Goal: Transaction & Acquisition: Purchase product/service

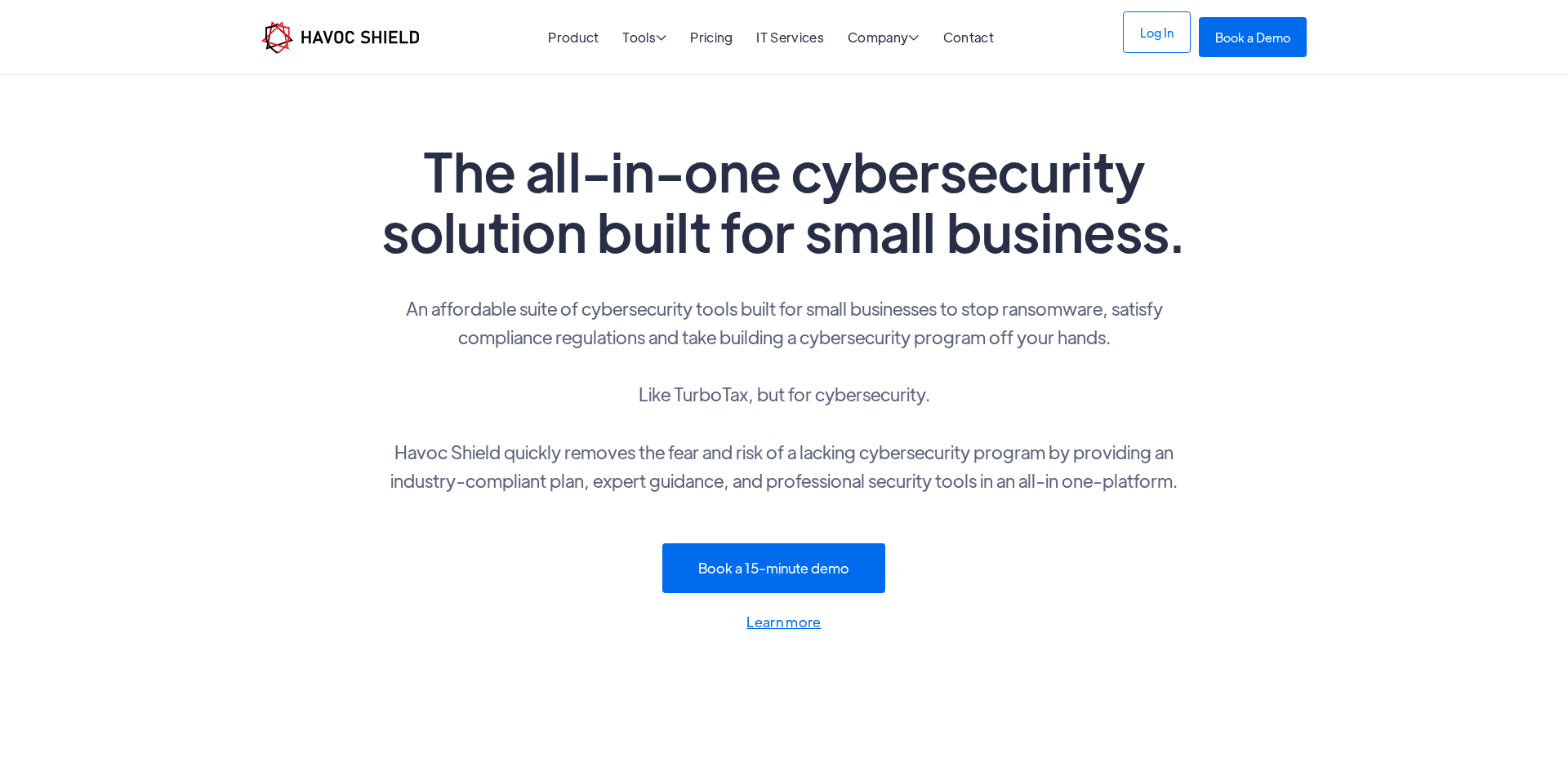
click at [1148, 35] on link "Log In" at bounding box center [1156, 32] width 68 height 41
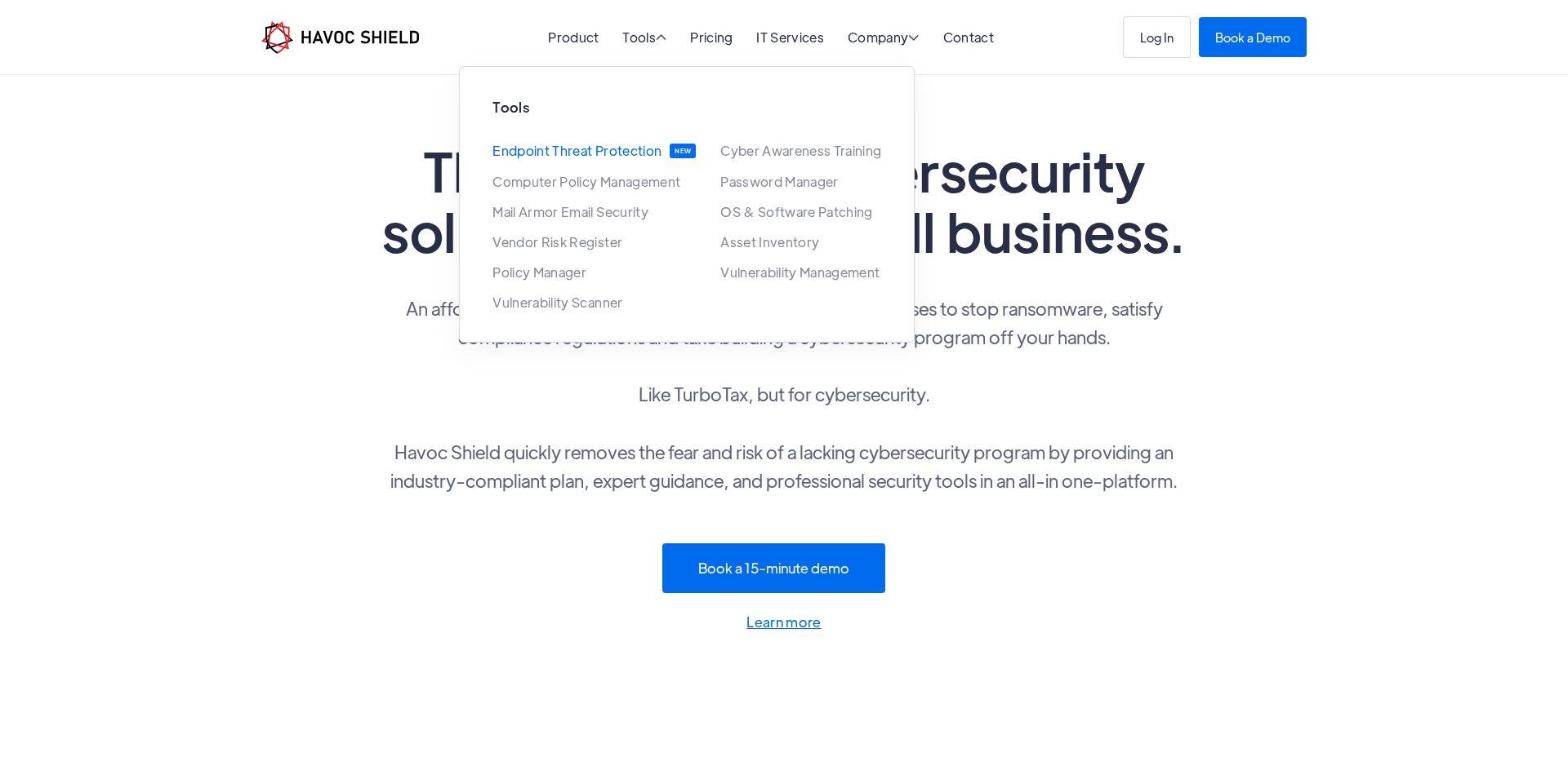
click at [602, 150] on link "Endpoint Threat Protection" at bounding box center [576, 150] width 169 height 14
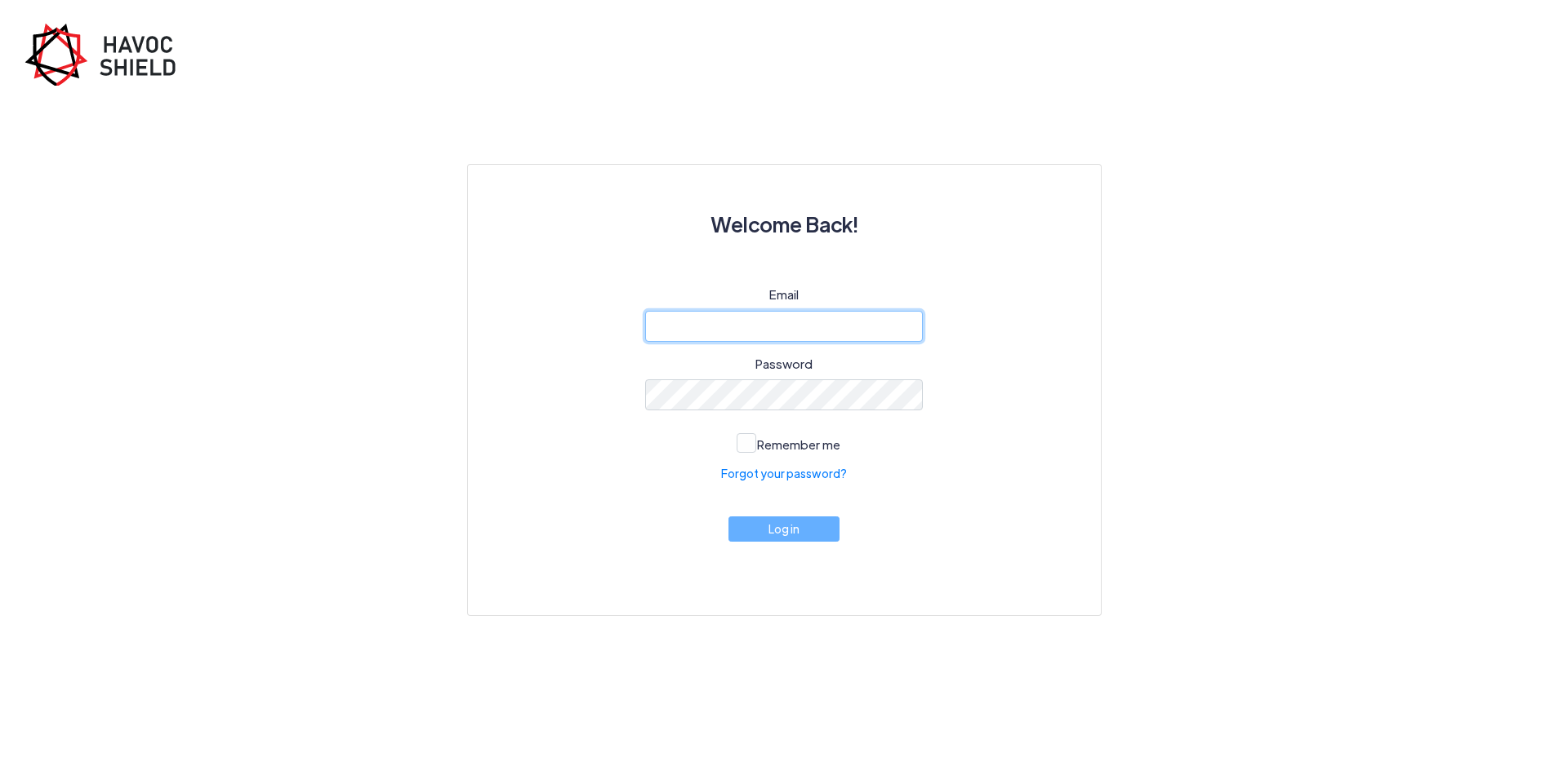
click at [768, 323] on input "email" at bounding box center [784, 326] width 277 height 31
click at [1020, 319] on div "Email Password Remember me Forgot your password? Log in" at bounding box center [784, 431] width 555 height 291
type input "cyber@ijk.international"
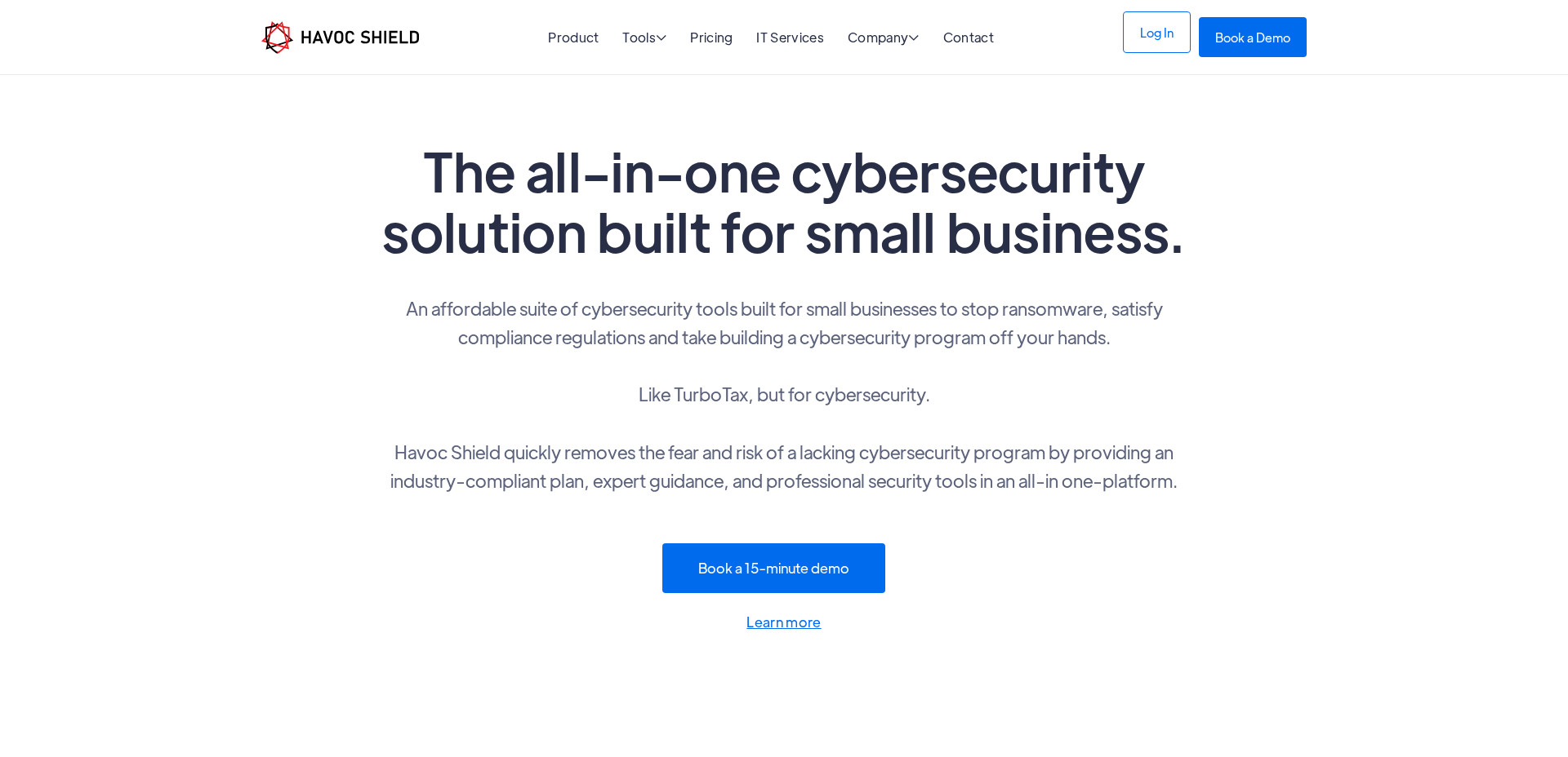
click at [1157, 38] on link "Log In" at bounding box center [1156, 32] width 68 height 41
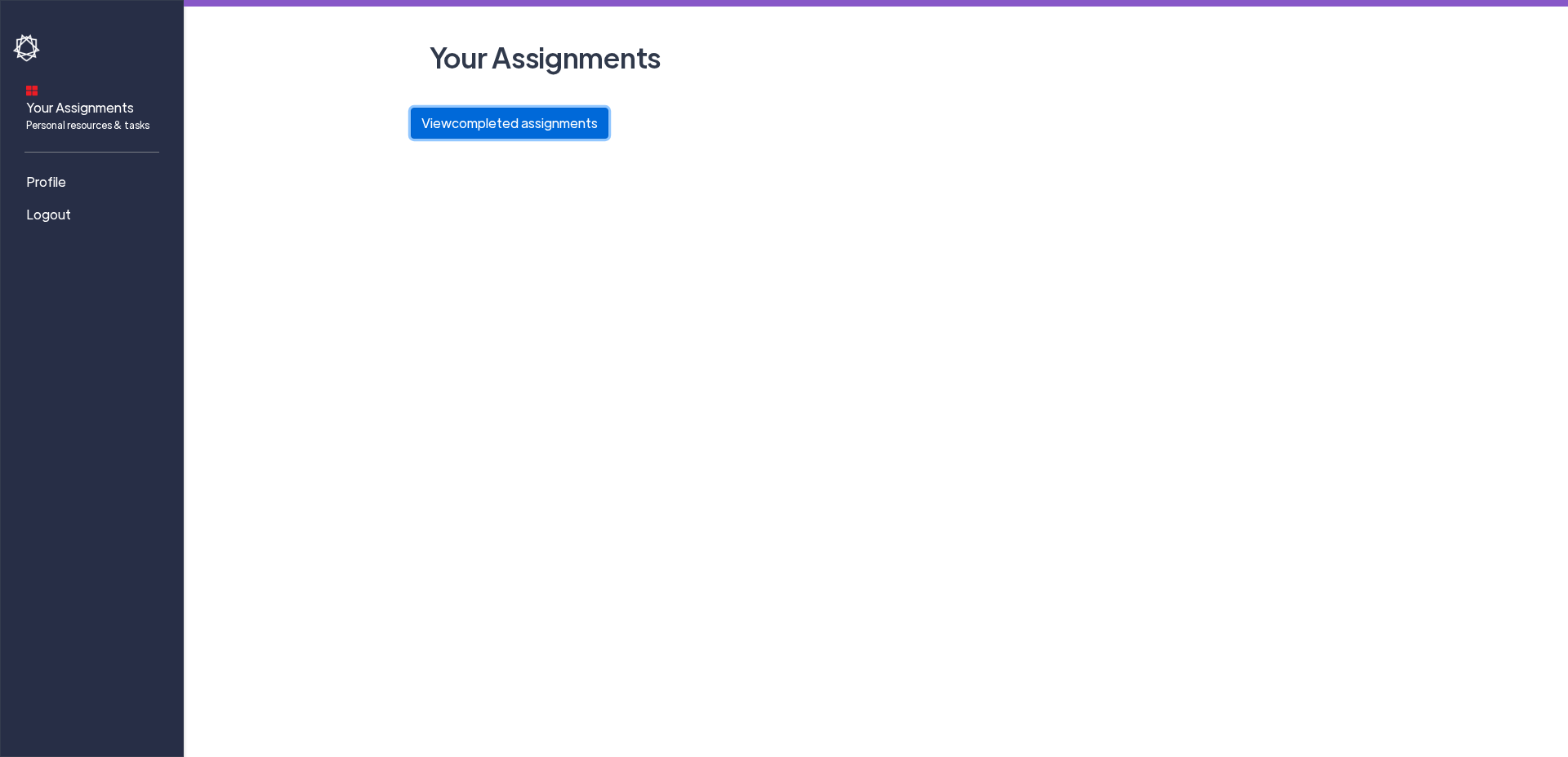
click at [454, 128] on button "View completed assignments" at bounding box center [510, 123] width 198 height 31
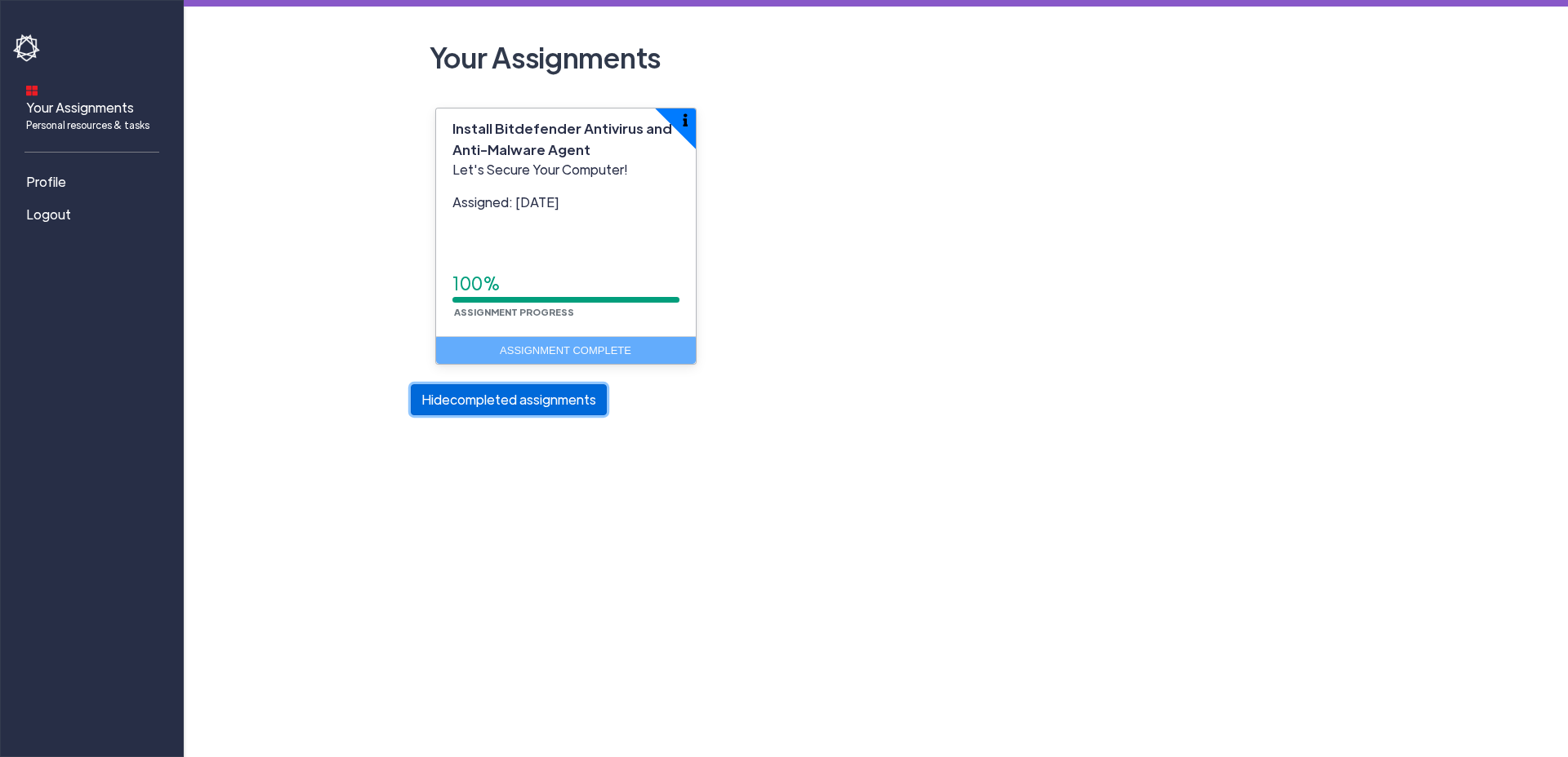
click at [485, 411] on button "Hide completed assignments" at bounding box center [509, 400] width 196 height 31
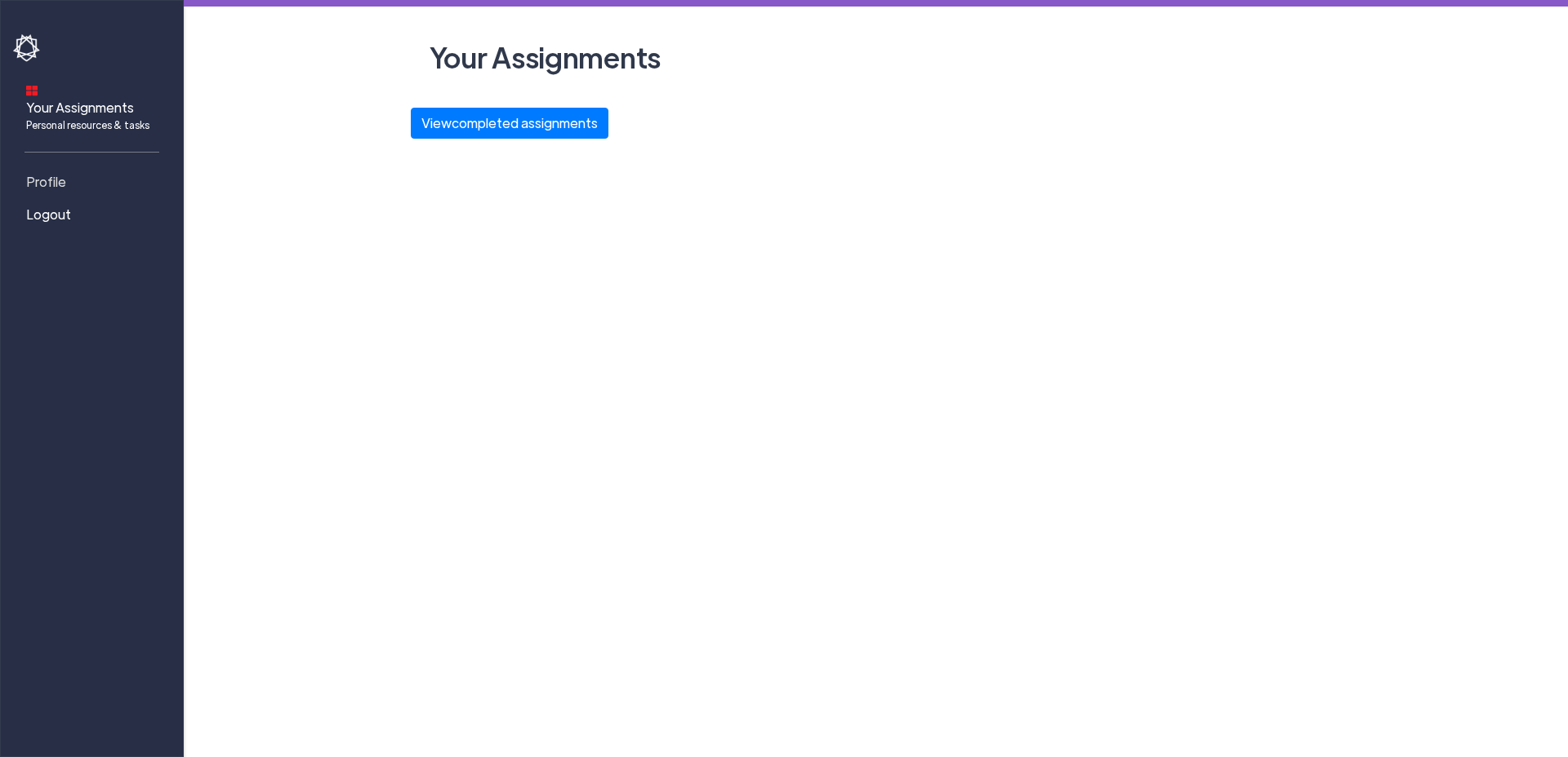
click at [56, 172] on span "Profile" at bounding box center [46, 182] width 40 height 19
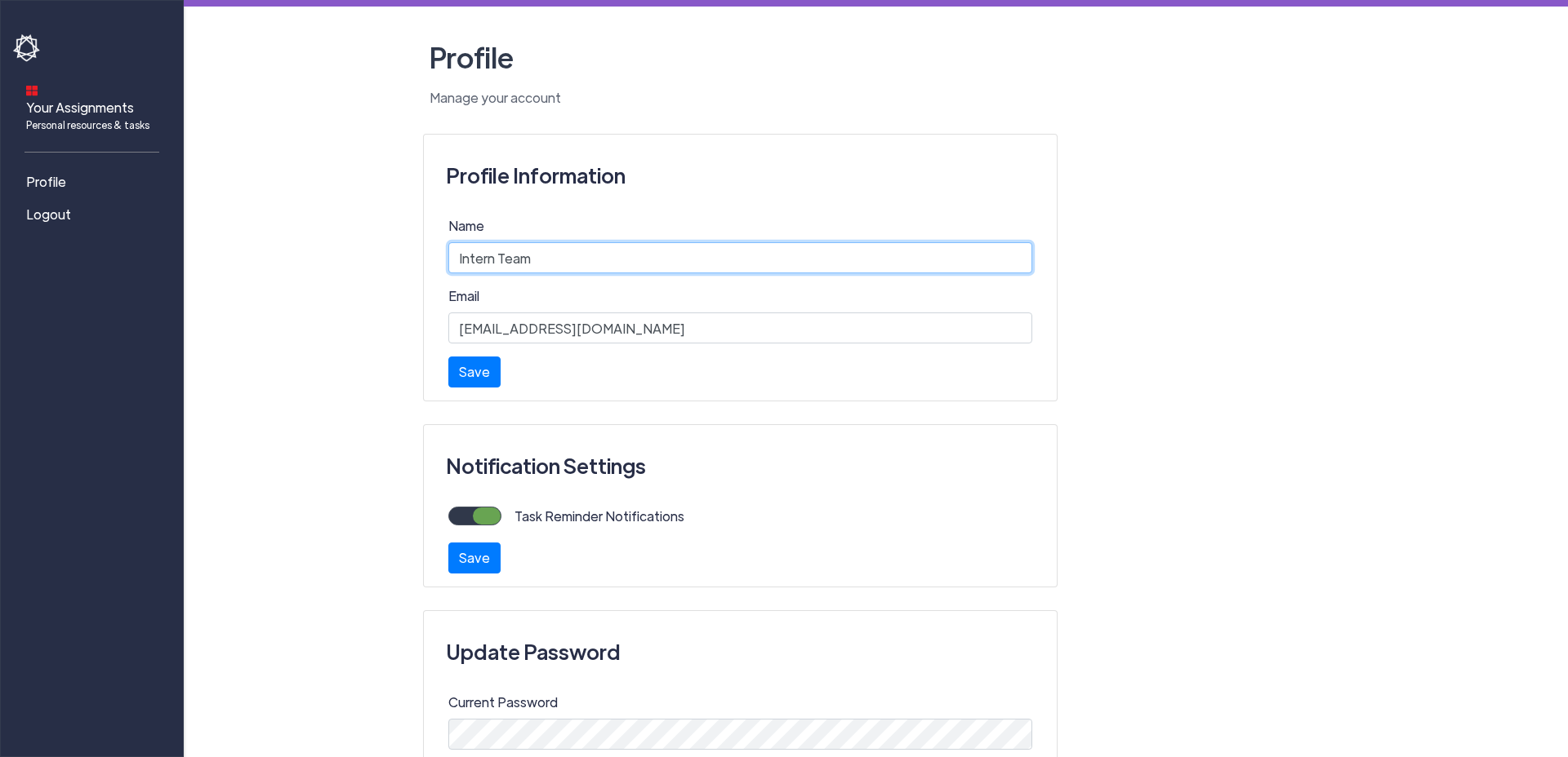
click at [637, 264] on input "Intern Team" at bounding box center [740, 258] width 584 height 31
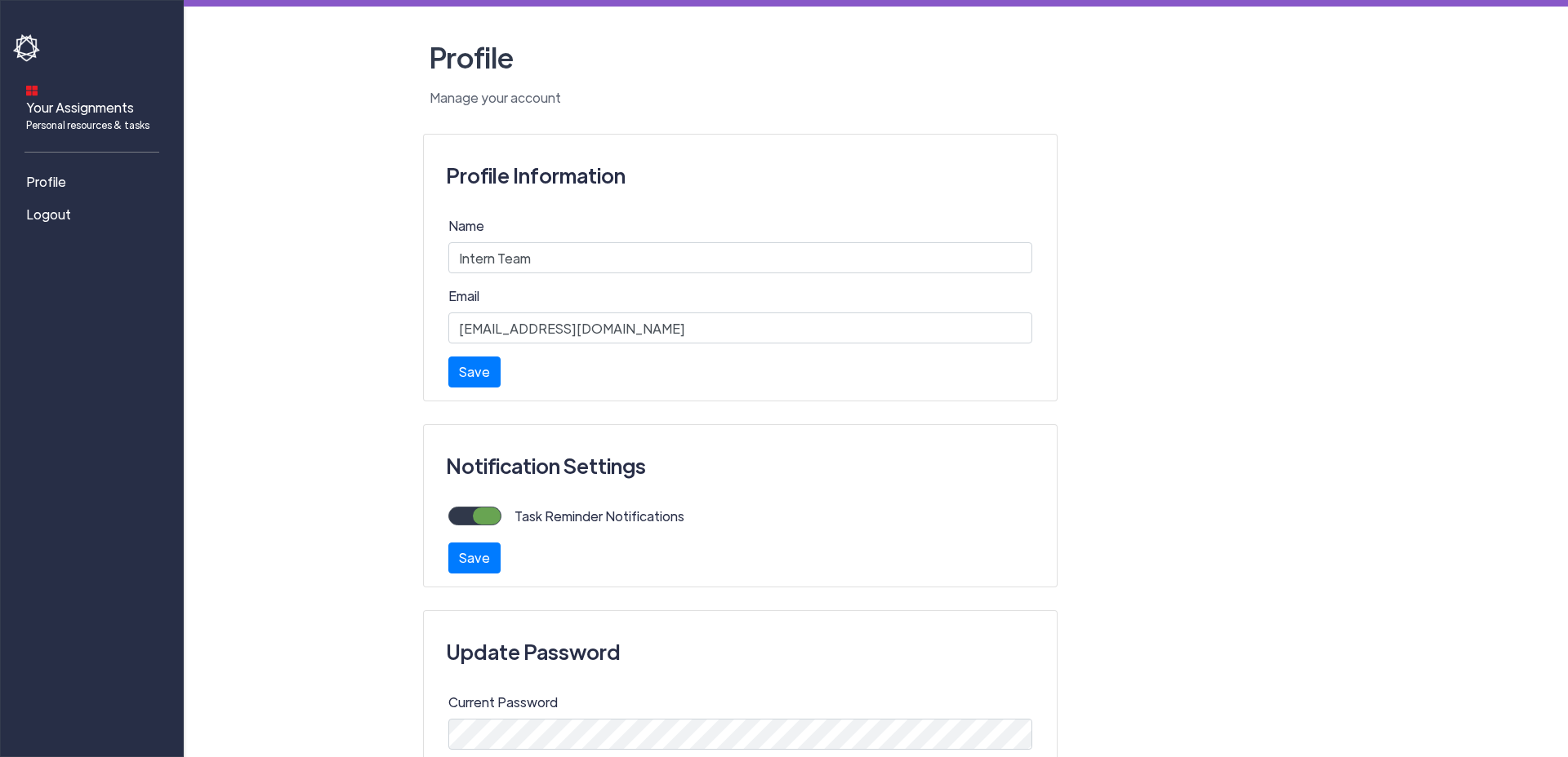
click at [352, 319] on main "Profile Manage your account Profile Information Name Intern Team Email cyber@ij…" at bounding box center [875, 629] width 1384 height 1259
click at [655, 329] on input "cyber@ijk.international" at bounding box center [740, 328] width 584 height 31
click at [325, 339] on main "Profile Manage your account Profile Information Name Intern Team Email cyber@ij…" at bounding box center [875, 629] width 1384 height 1259
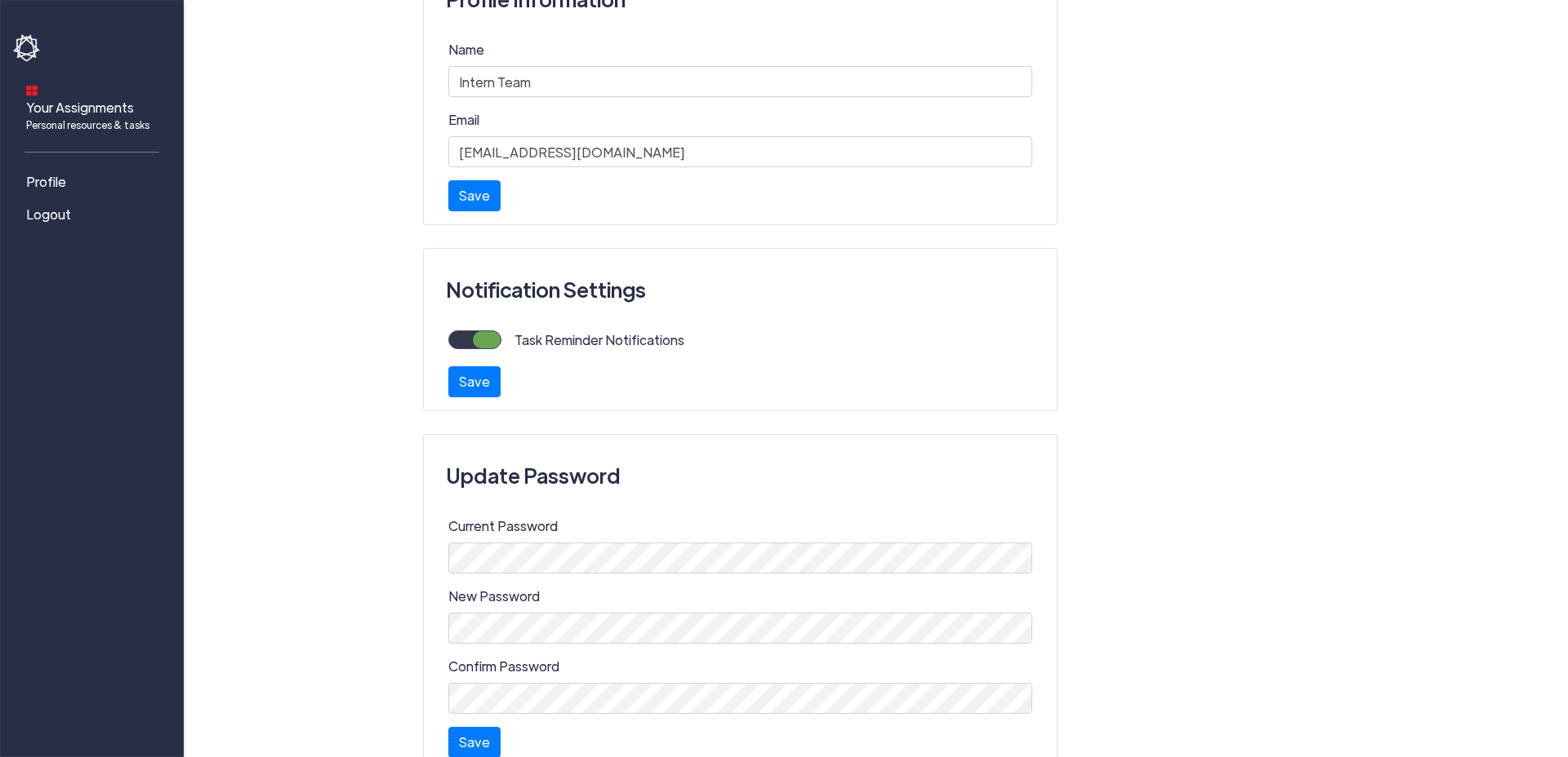
scroll to position [279, 0]
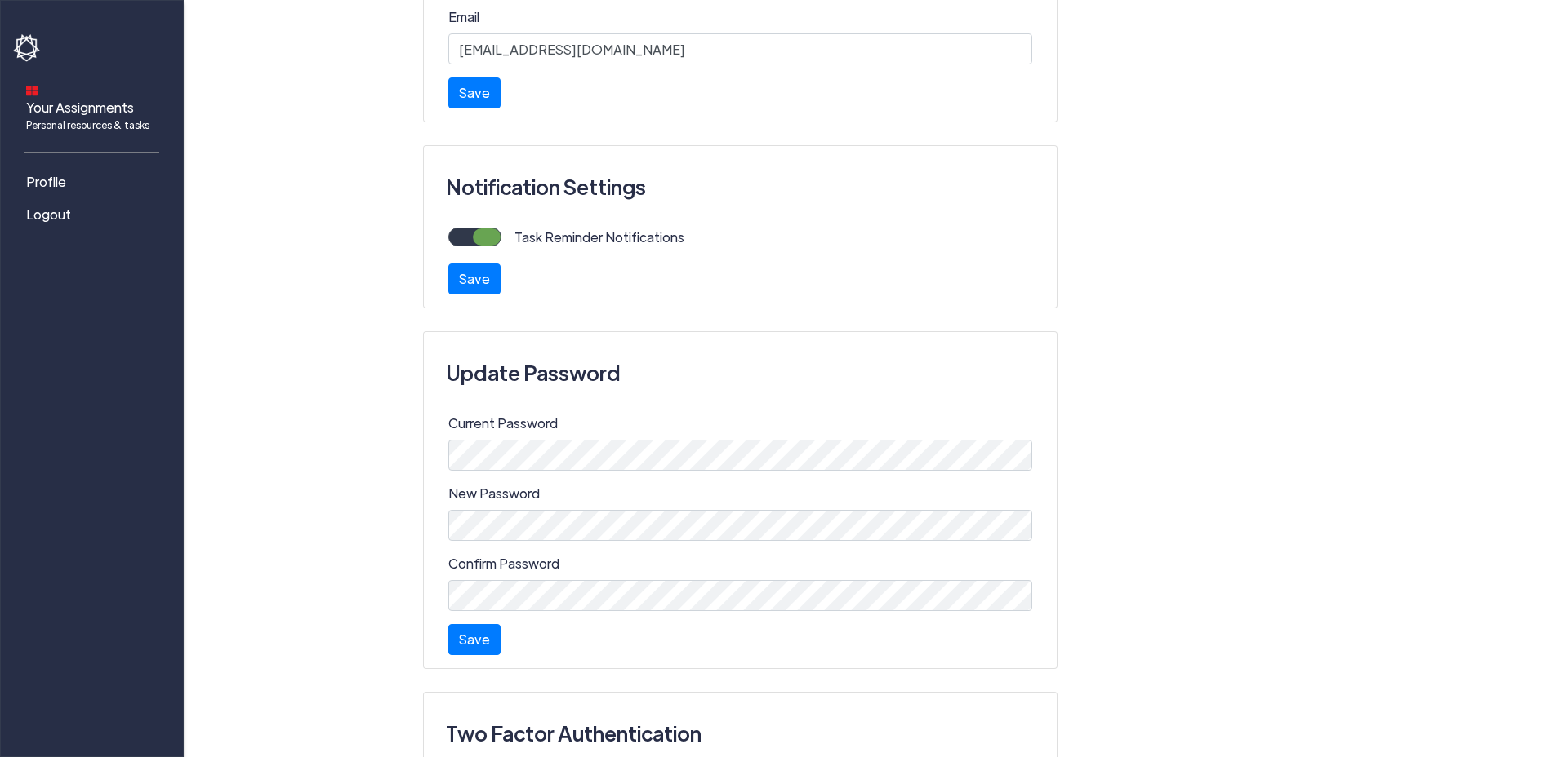
click at [1270, 278] on div "Profile Information Name Intern Team Email cyber@ijk.international Saved. Save …" at bounding box center [876, 406] width 906 height 1103
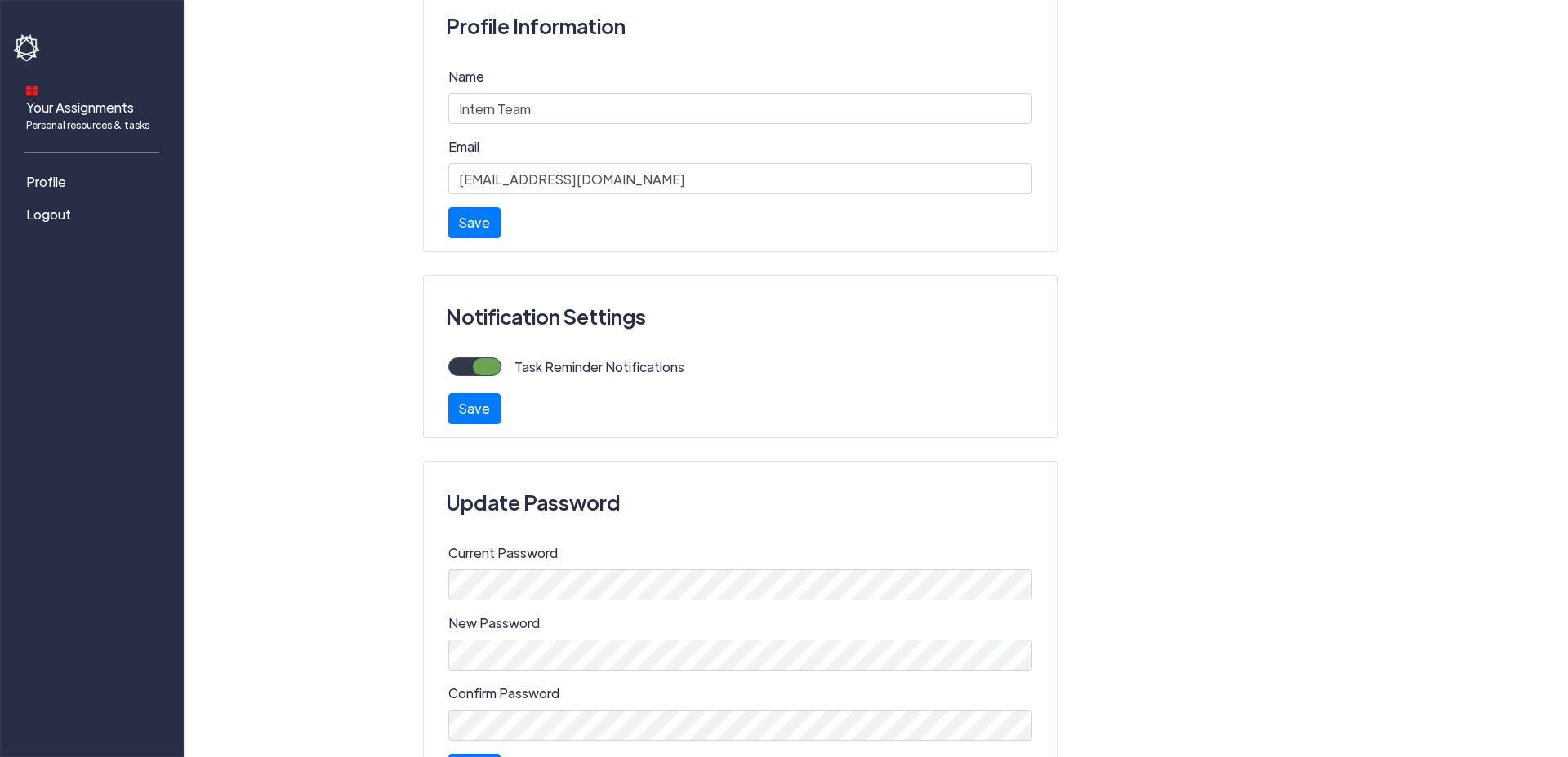
scroll to position [93, 0]
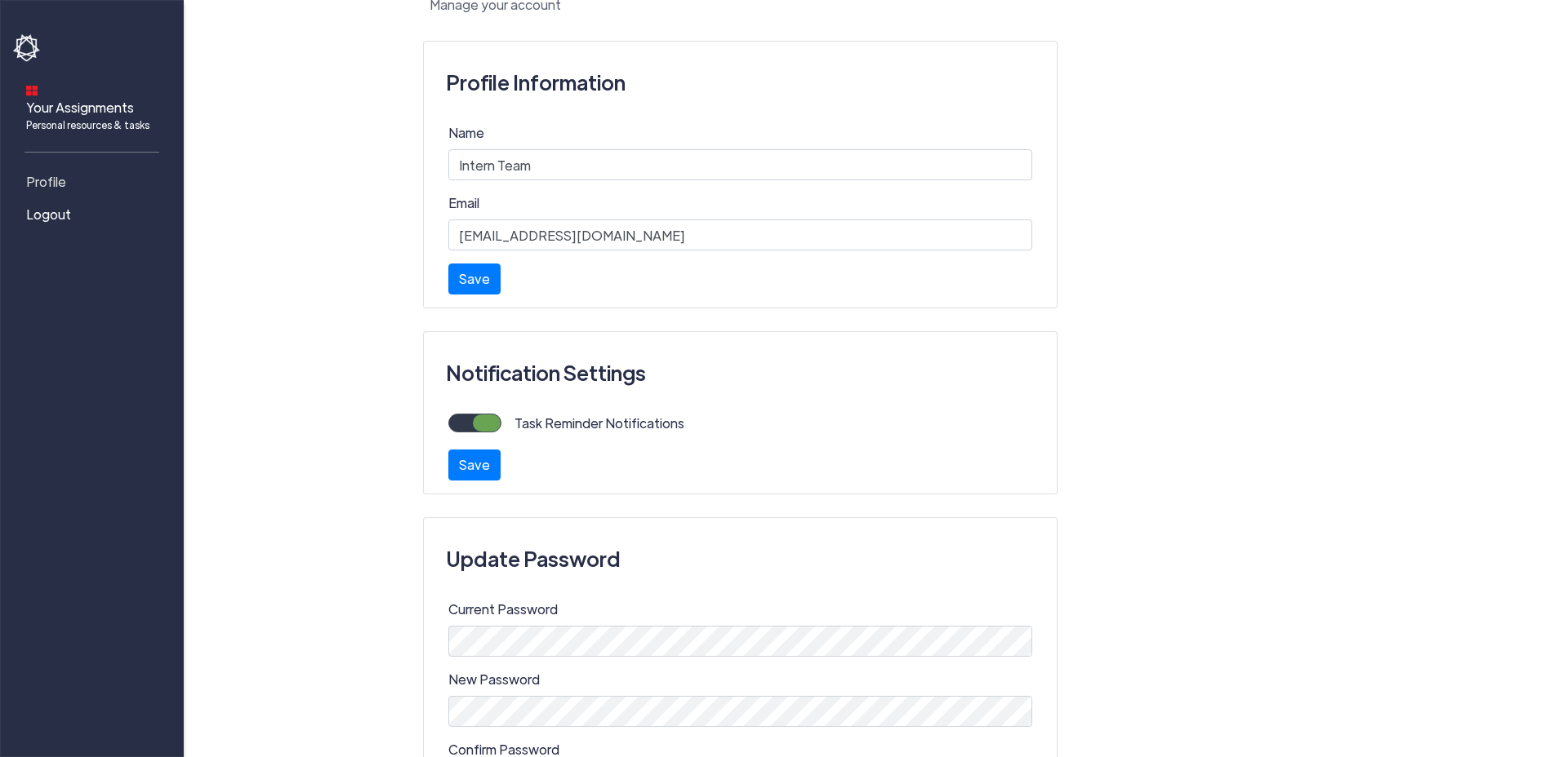
click at [46, 172] on span "Profile" at bounding box center [46, 182] width 40 height 19
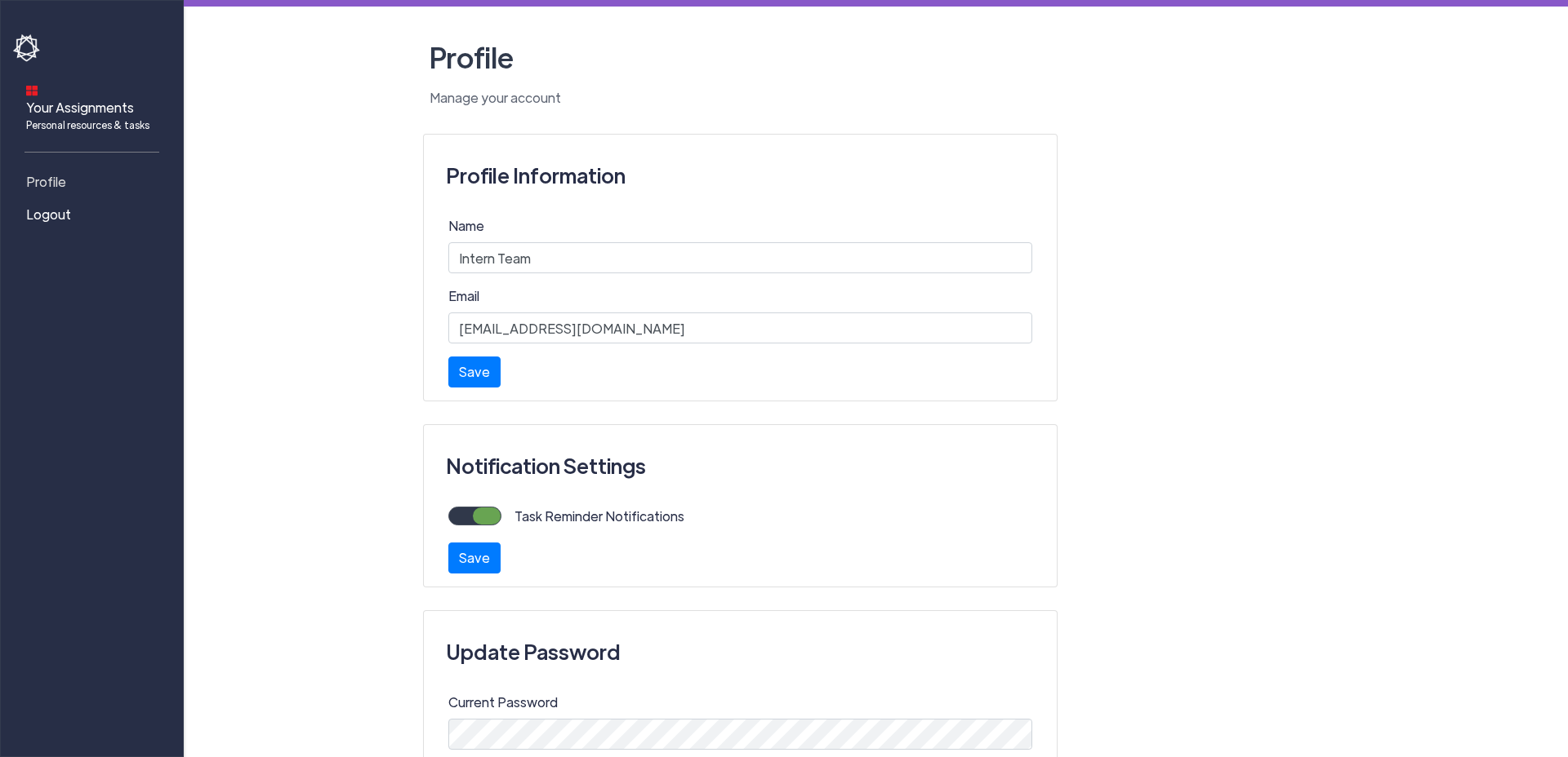
click at [59, 173] on span "Profile" at bounding box center [46, 182] width 40 height 19
click at [119, 99] on span "Your Assignments Personal resources & tasks" at bounding box center [88, 115] width 123 height 35
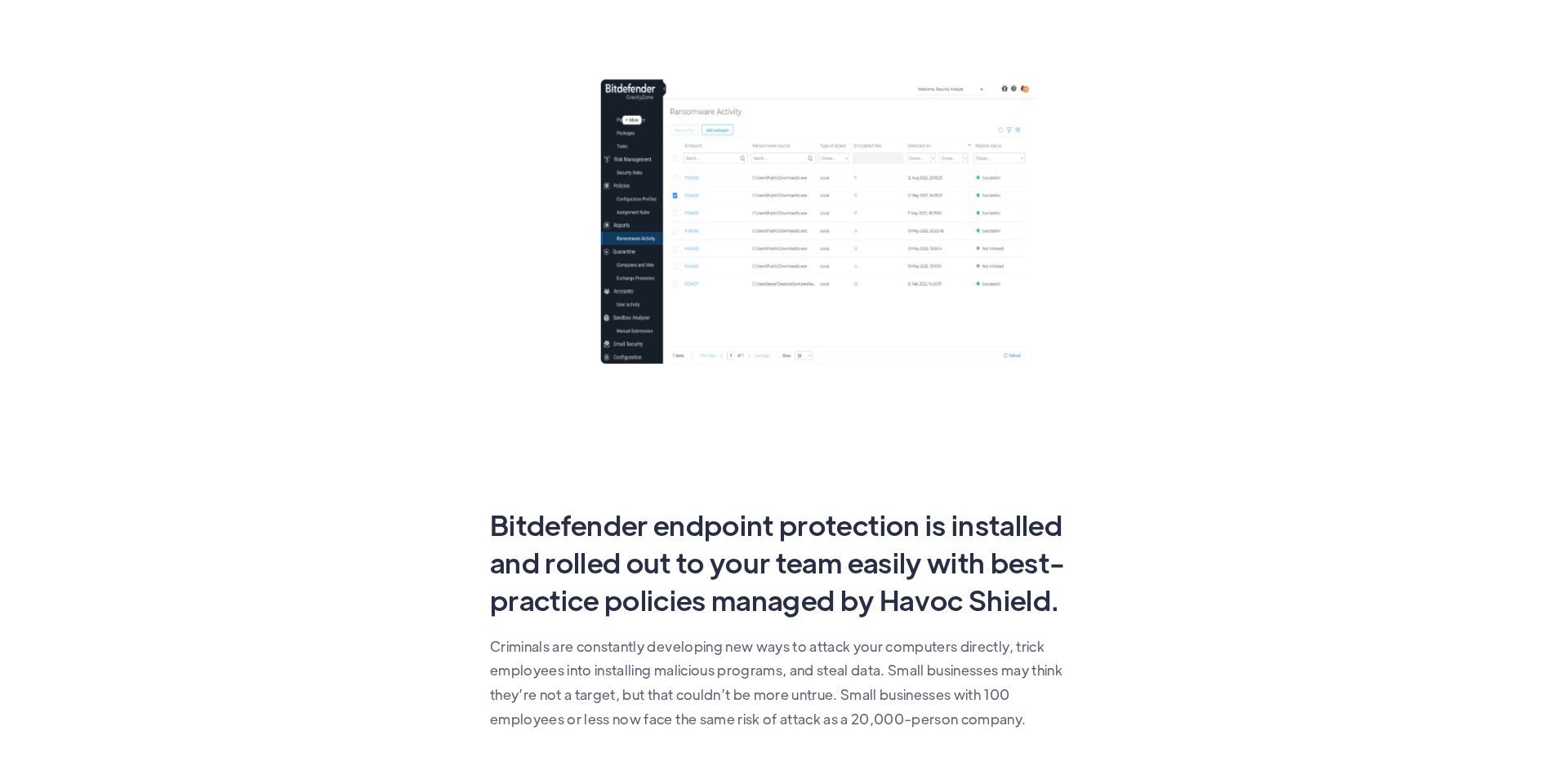
scroll to position [279, 0]
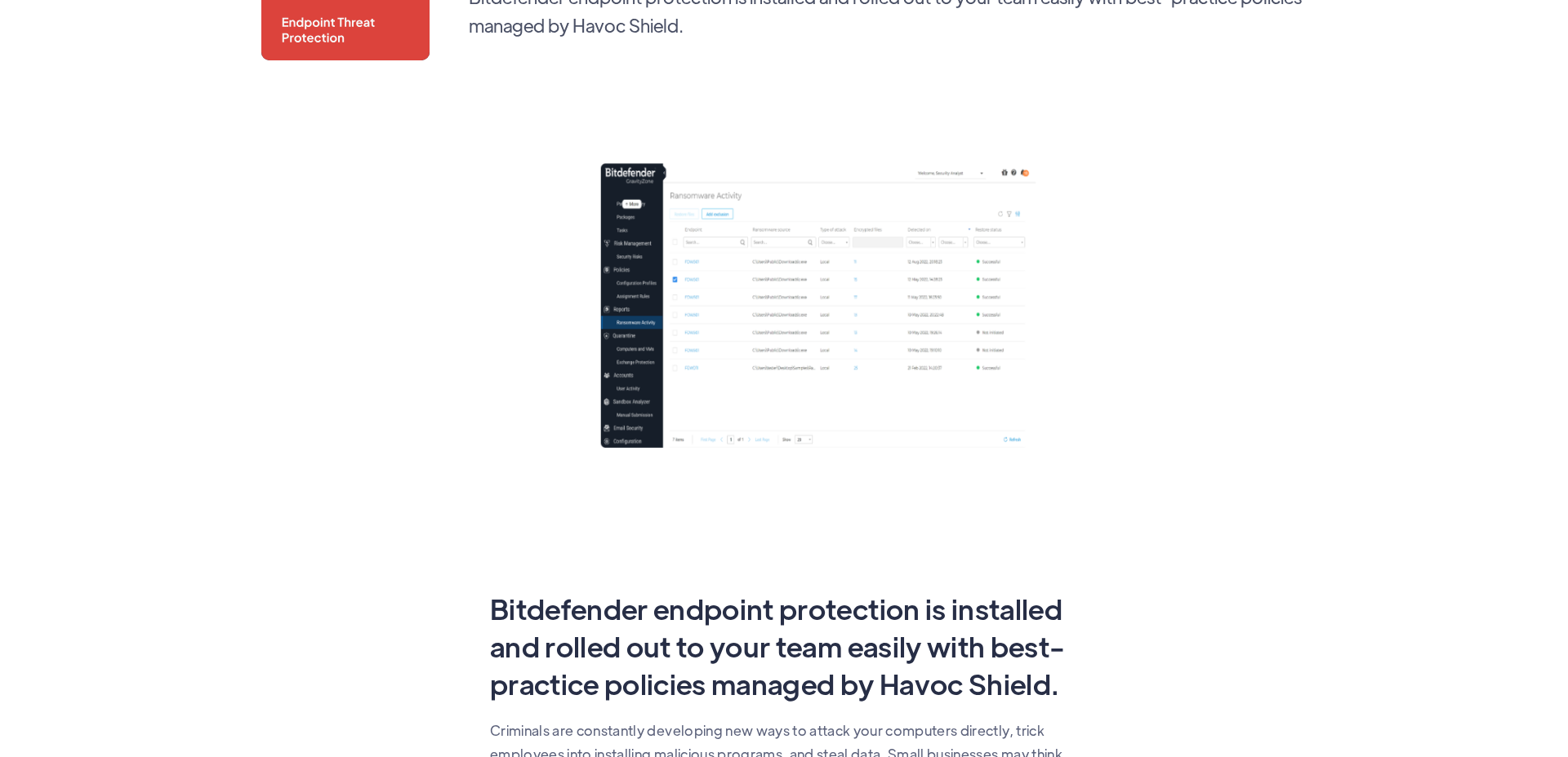
click at [815, 286] on img at bounding box center [731, 302] width 941 height 367
click at [814, 287] on img at bounding box center [731, 302] width 941 height 367
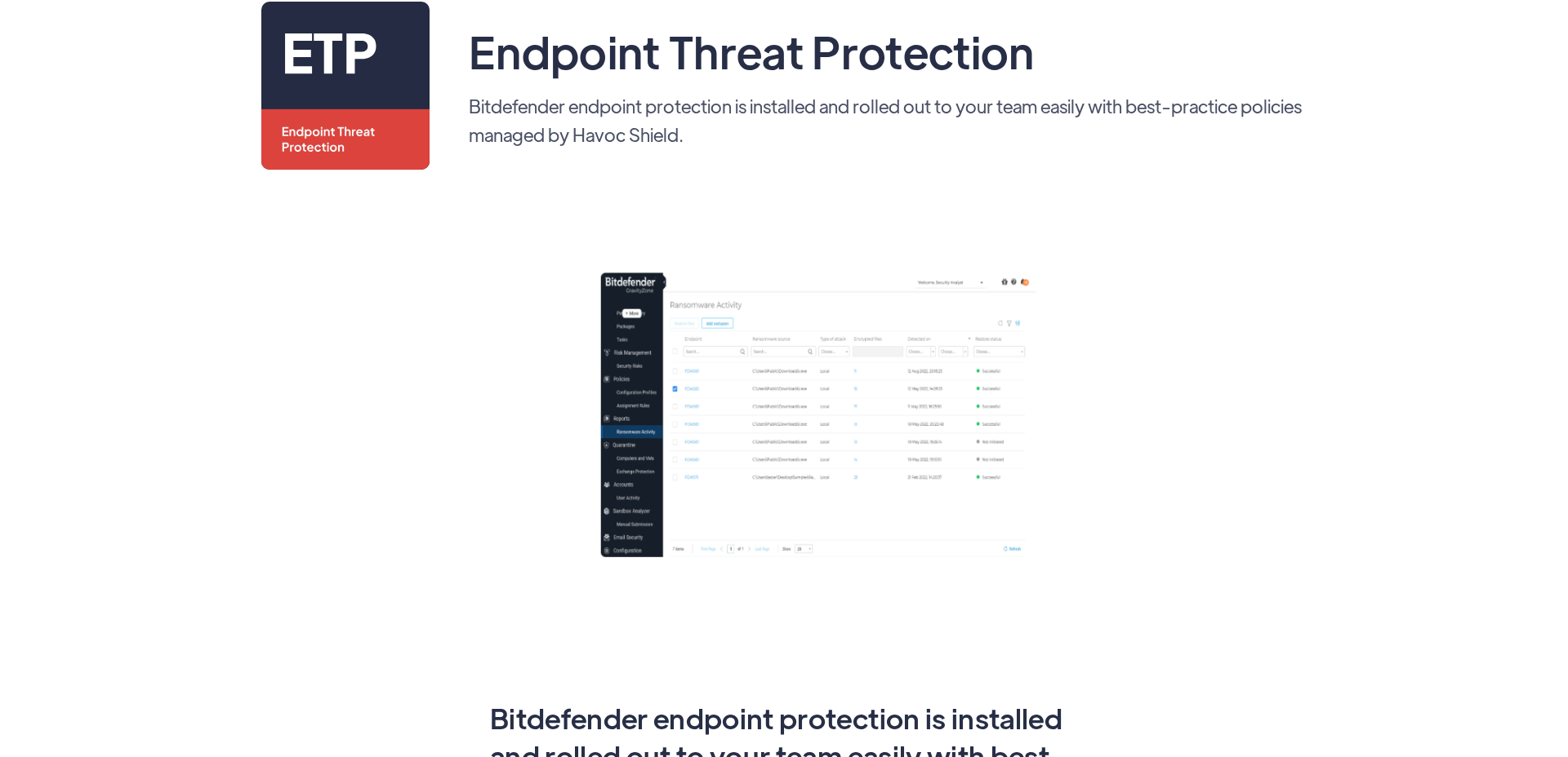
scroll to position [14, 0]
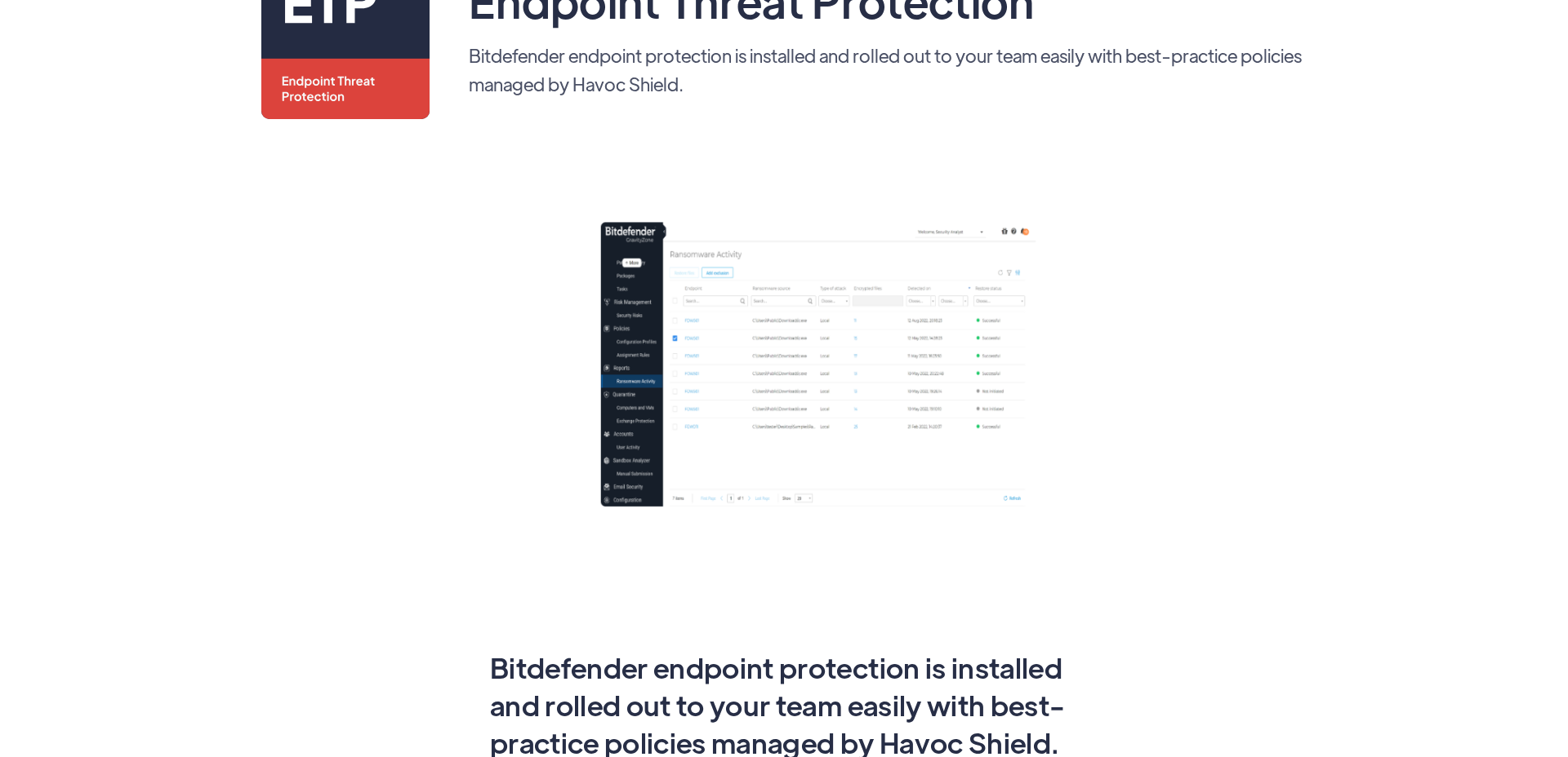
scroll to position [186, 0]
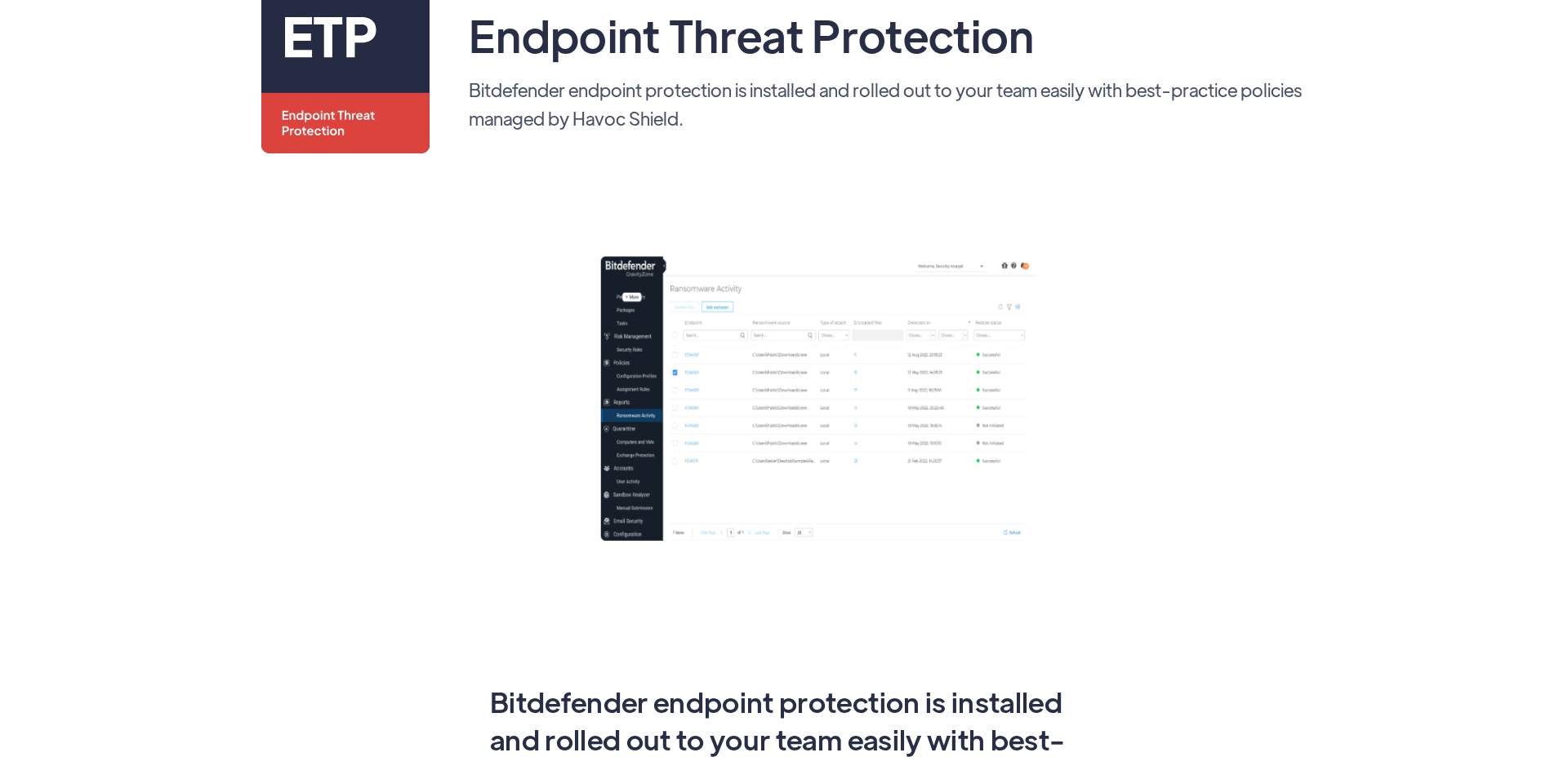
click at [764, 415] on img at bounding box center [731, 395] width 941 height 367
drag, startPoint x: 474, startPoint y: 84, endPoint x: 565, endPoint y: 90, distance: 91.2
click at [565, 89] on div "Endpoint Threat Protection Bitdefender endpoint protection is installed and rol…" at bounding box center [784, 69] width 1045 height 168
drag, startPoint x: 476, startPoint y: 80, endPoint x: 471, endPoint y: 90, distance: 11.2
click at [475, 80] on p "Bitdefender endpoint protection is installed and rolled out to your team easily…" at bounding box center [887, 104] width 838 height 57
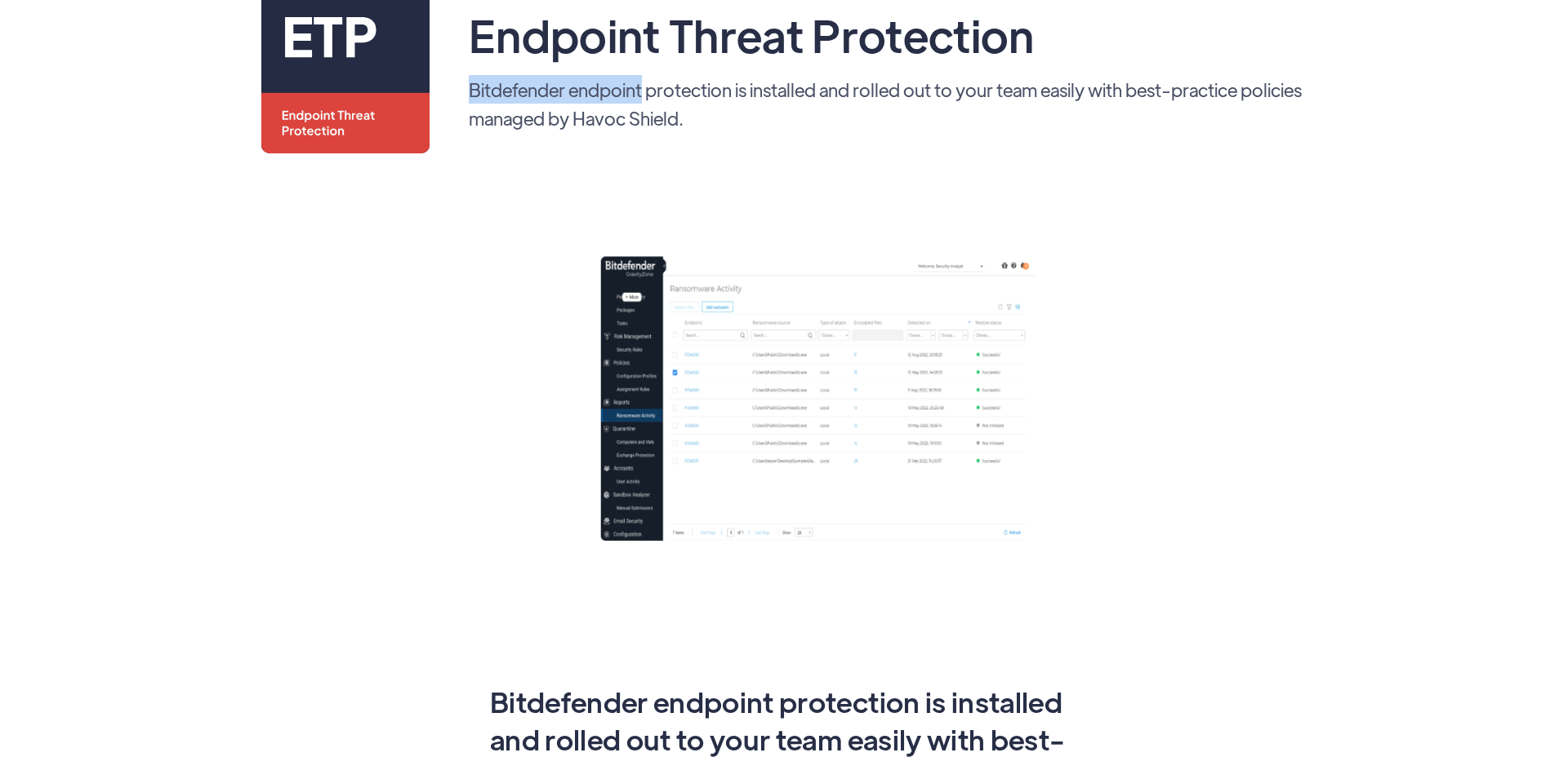
drag, startPoint x: 470, startPoint y: 90, endPoint x: 644, endPoint y: 90, distance: 174.0
click at [644, 90] on p "Bitdefender endpoint protection is installed and rolled out to your team easily…" at bounding box center [887, 104] width 838 height 57
copy p "Bitdefender endpoint"
click at [1001, 157] on div "Endpoint Threat Protection Bitdefender endpoint protection is installed and rol…" at bounding box center [784, 640] width 1078 height 1310
drag, startPoint x: 469, startPoint y: 87, endPoint x: 736, endPoint y: 89, distance: 267.0
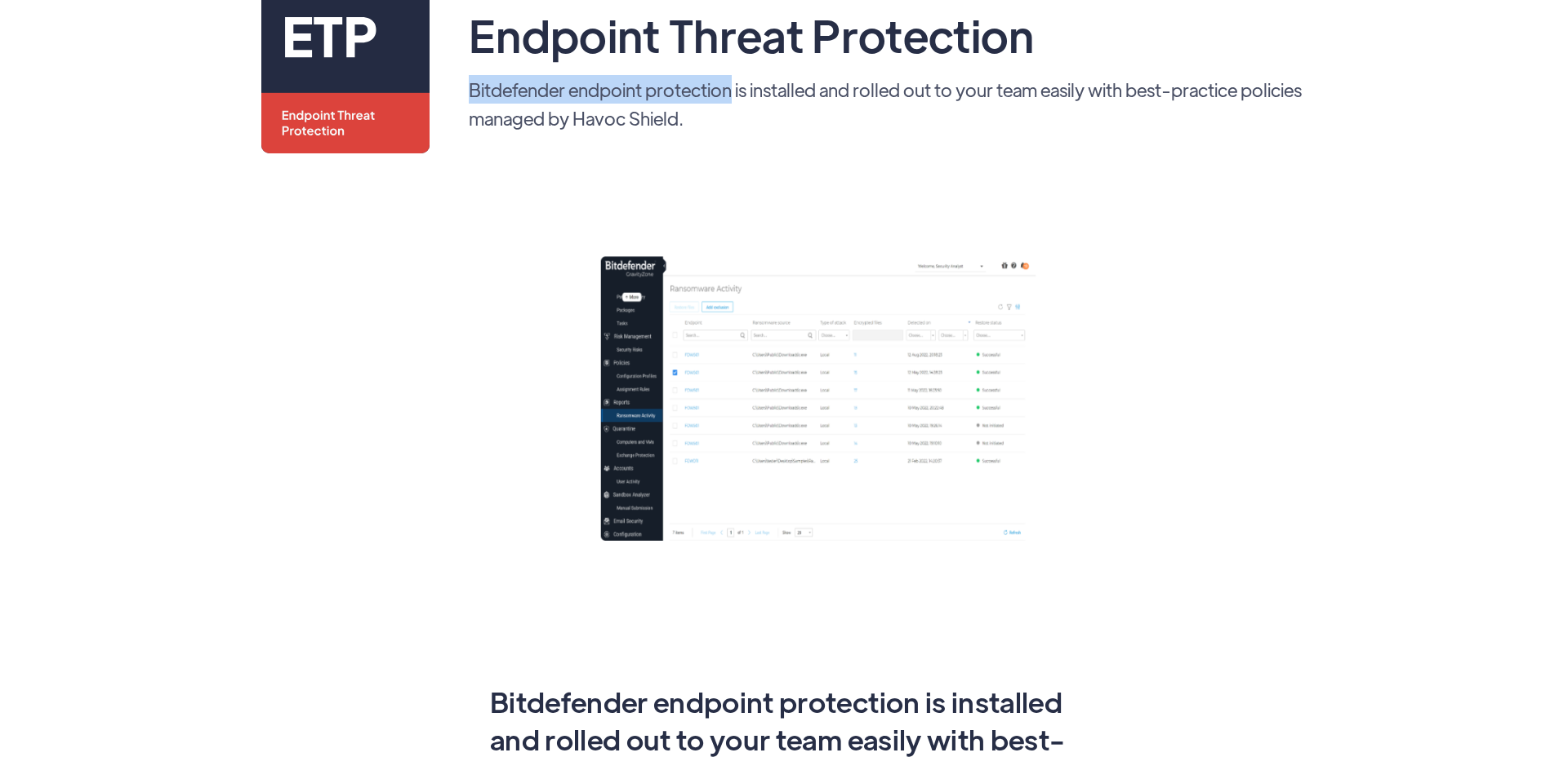
click at [736, 89] on p "Bitdefender endpoint protection is installed and rolled out to your team easily…" at bounding box center [887, 104] width 838 height 57
copy p "Bitdefender endpoint protection"
click at [425, 346] on img at bounding box center [731, 395] width 941 height 367
click at [766, 104] on p "Bitdefender endpoint protection is installed and rolled out to your team easily…" at bounding box center [887, 104] width 838 height 57
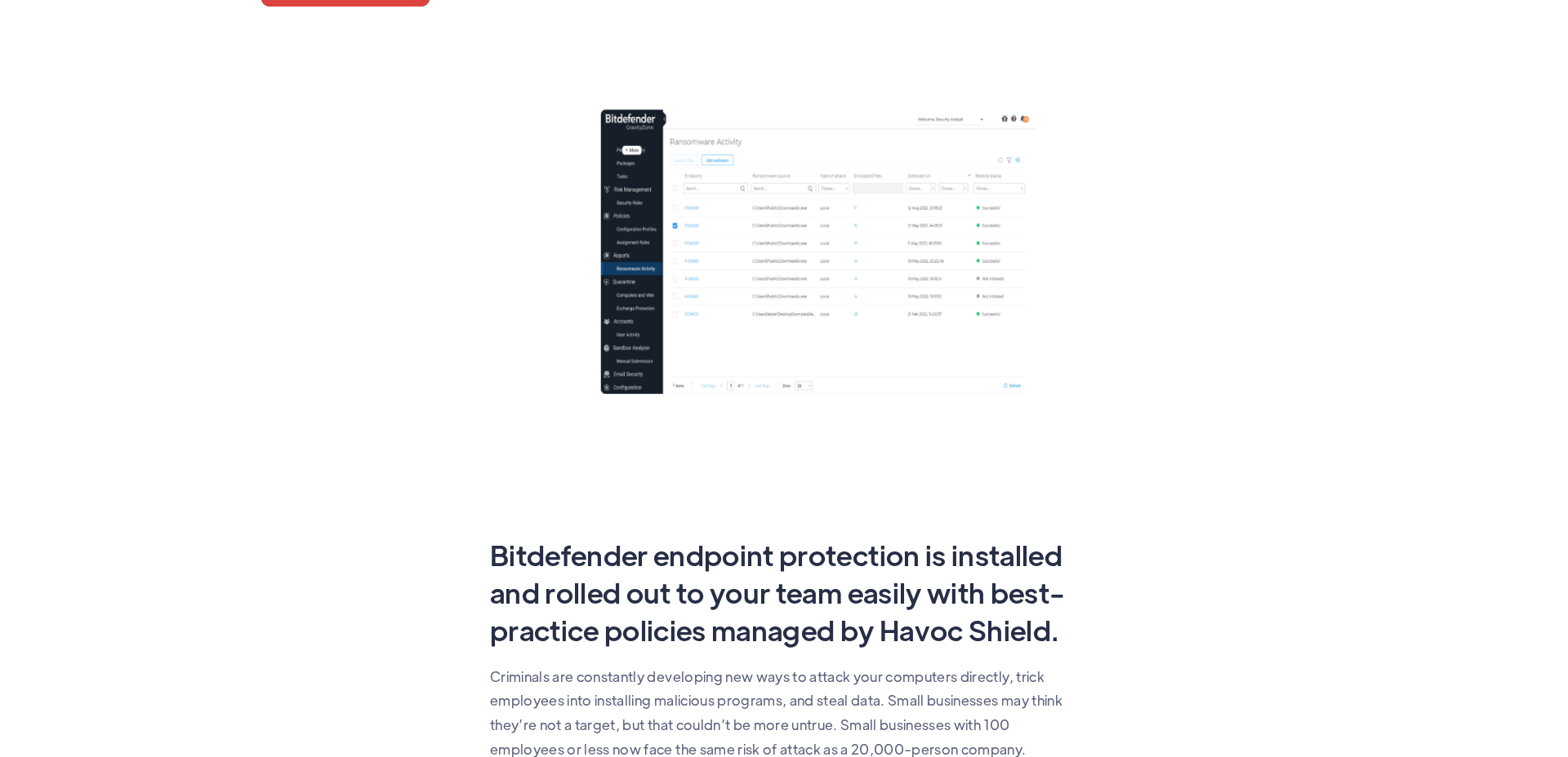
scroll to position [0, 0]
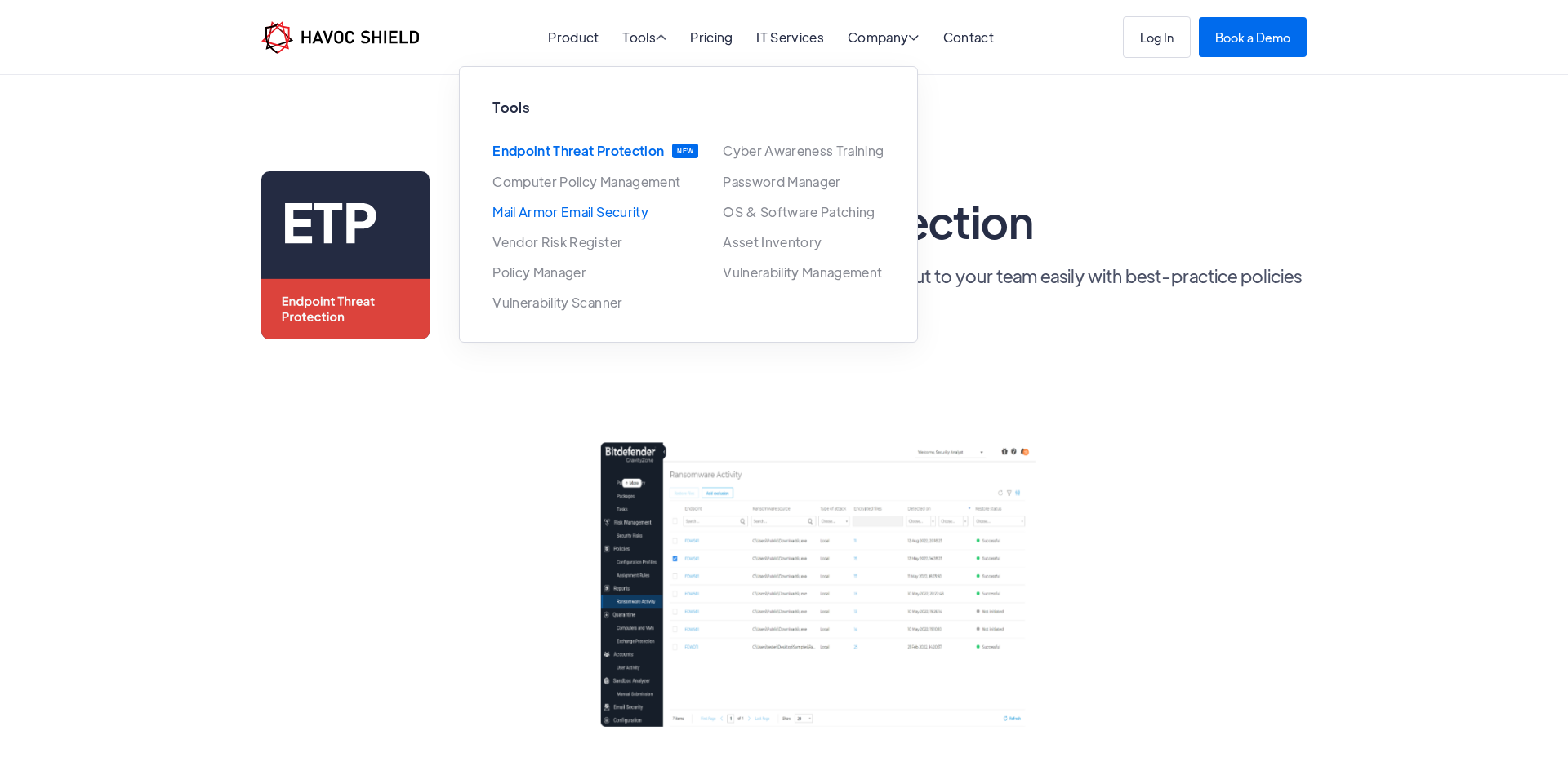
click at [556, 219] on link "Mail Armor Email Security" at bounding box center [570, 211] width 156 height 14
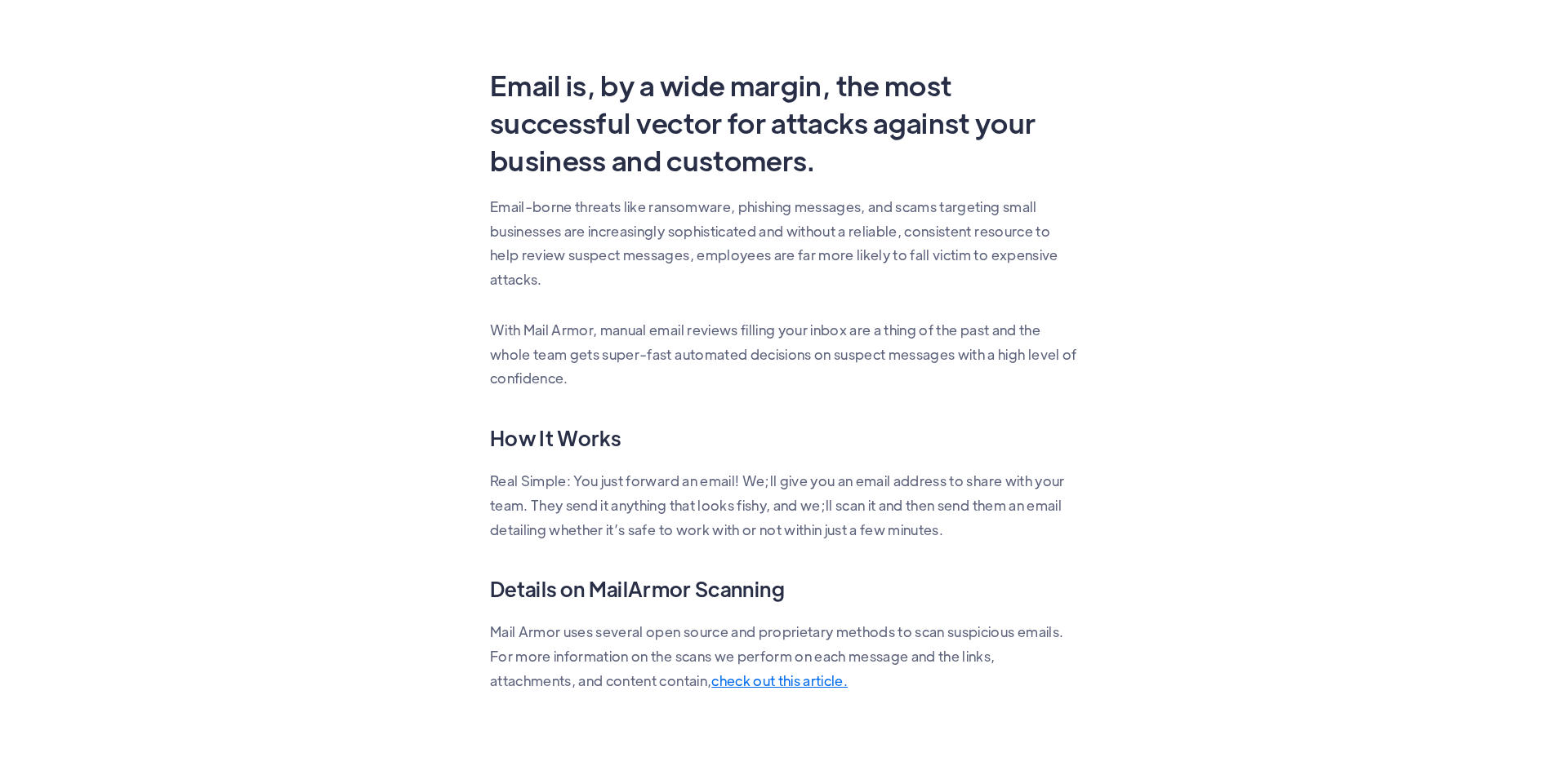
scroll to position [1023, 0]
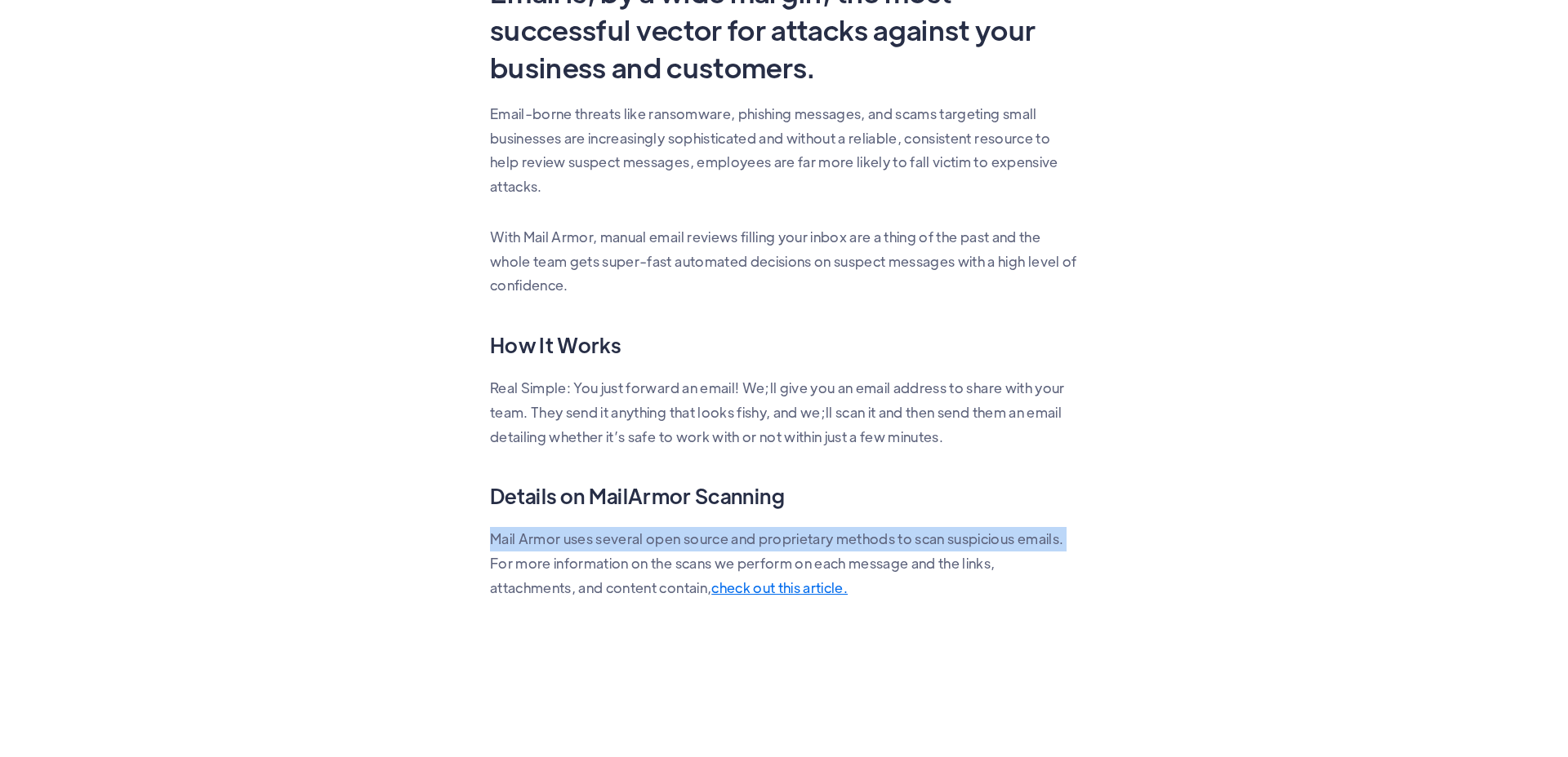
drag, startPoint x: 483, startPoint y: 536, endPoint x: 1095, endPoint y: 543, distance: 612.0
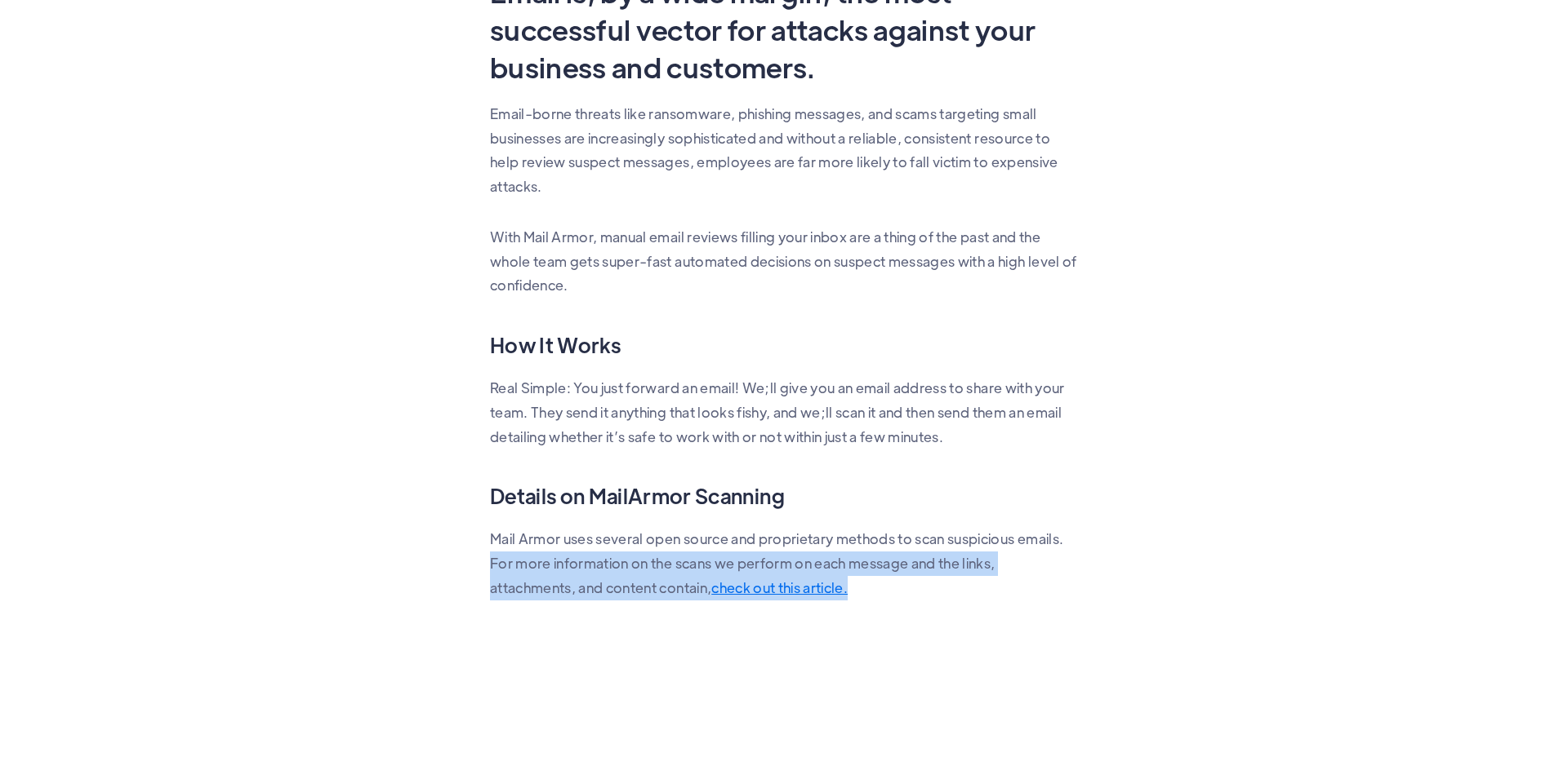
drag, startPoint x: 643, startPoint y: 562, endPoint x: 974, endPoint y: 587, distance: 331.9
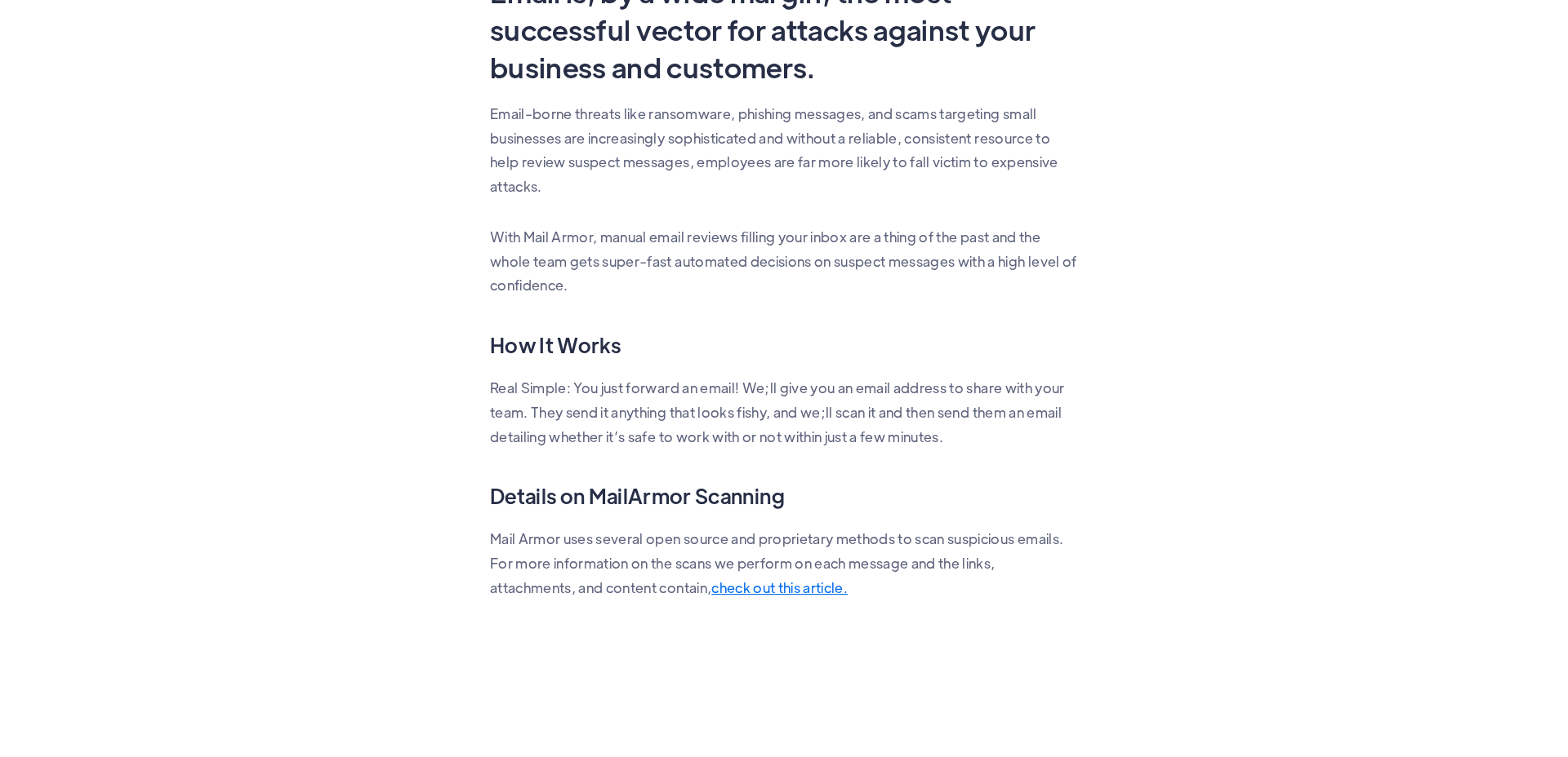
click at [954, 639] on div "About FAQ Email is, by a wide margin, the most successful vector for attacks ag…" at bounding box center [784, 344] width 587 height 743
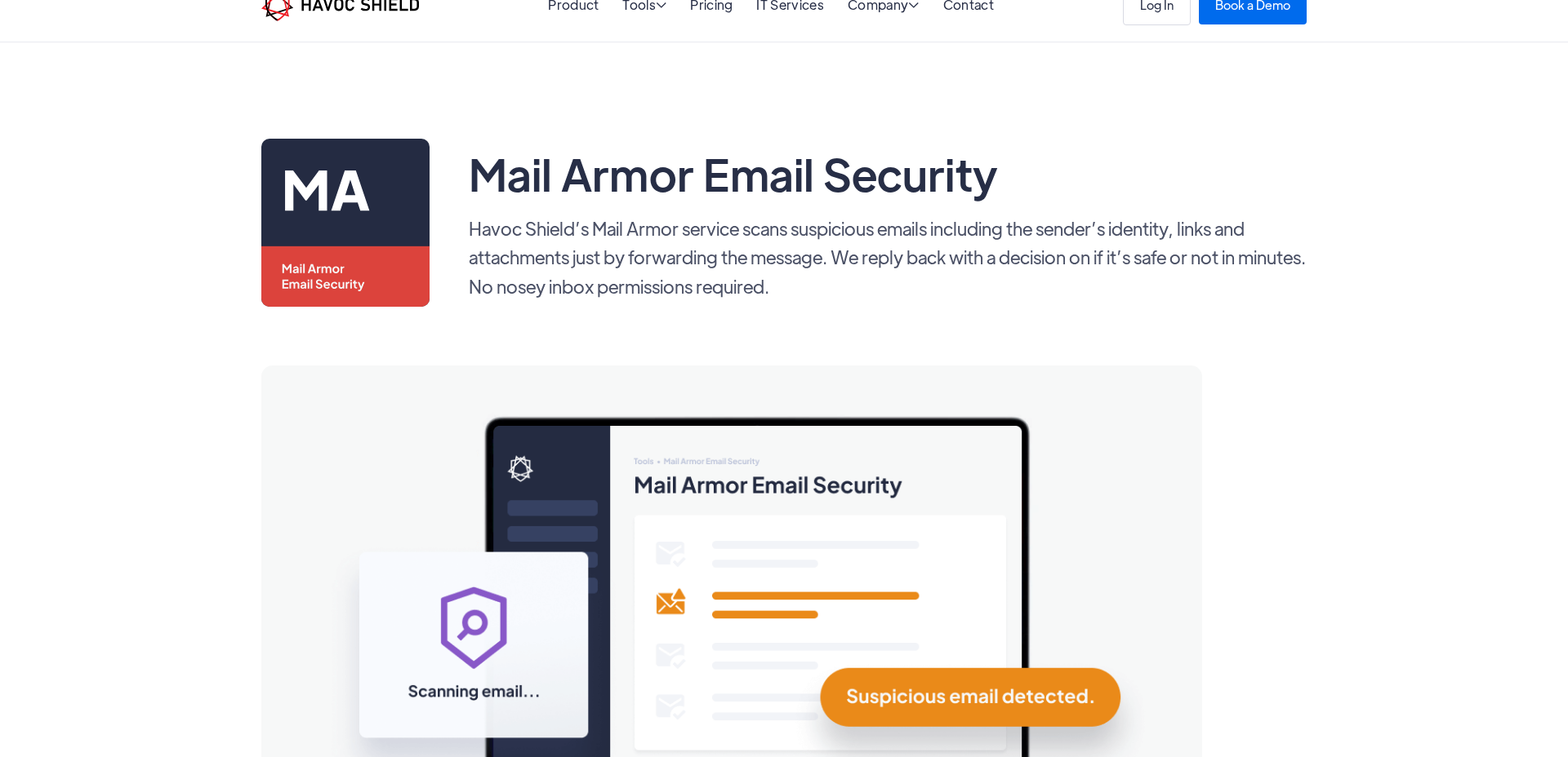
scroll to position [0, 0]
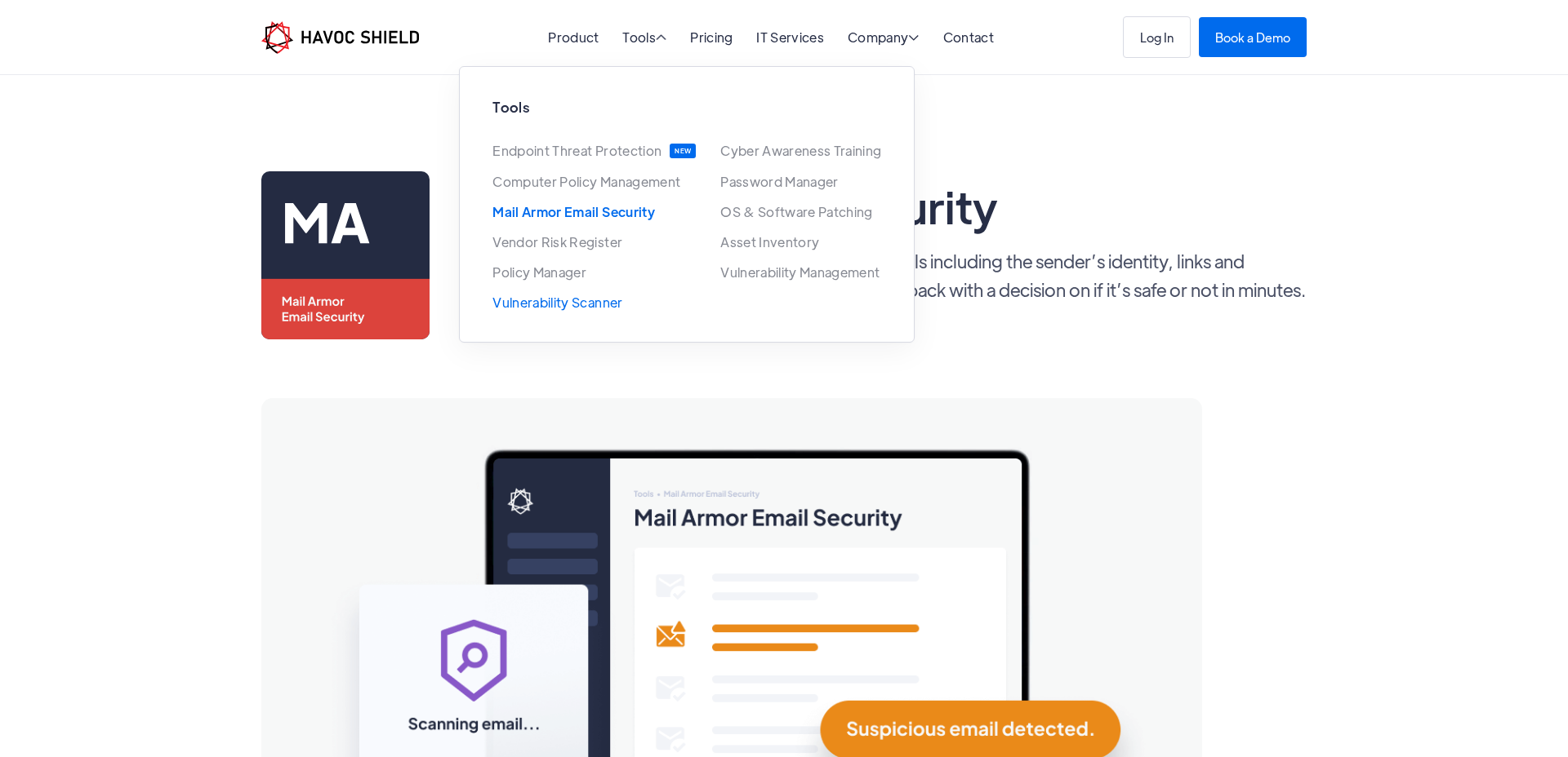
click at [590, 297] on link "Vulnerability Scanner" at bounding box center [557, 302] width 130 height 14
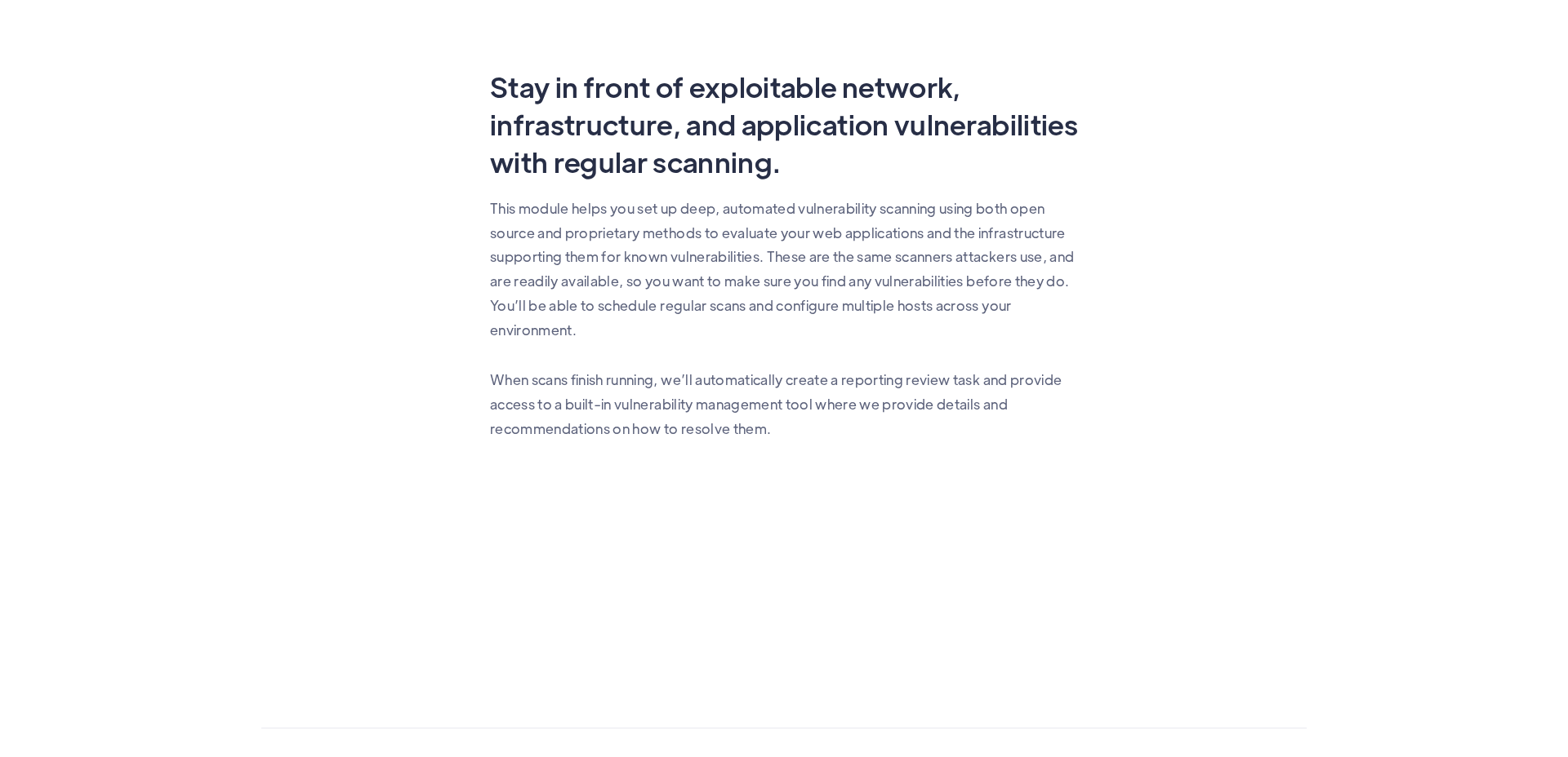
scroll to position [930, 0]
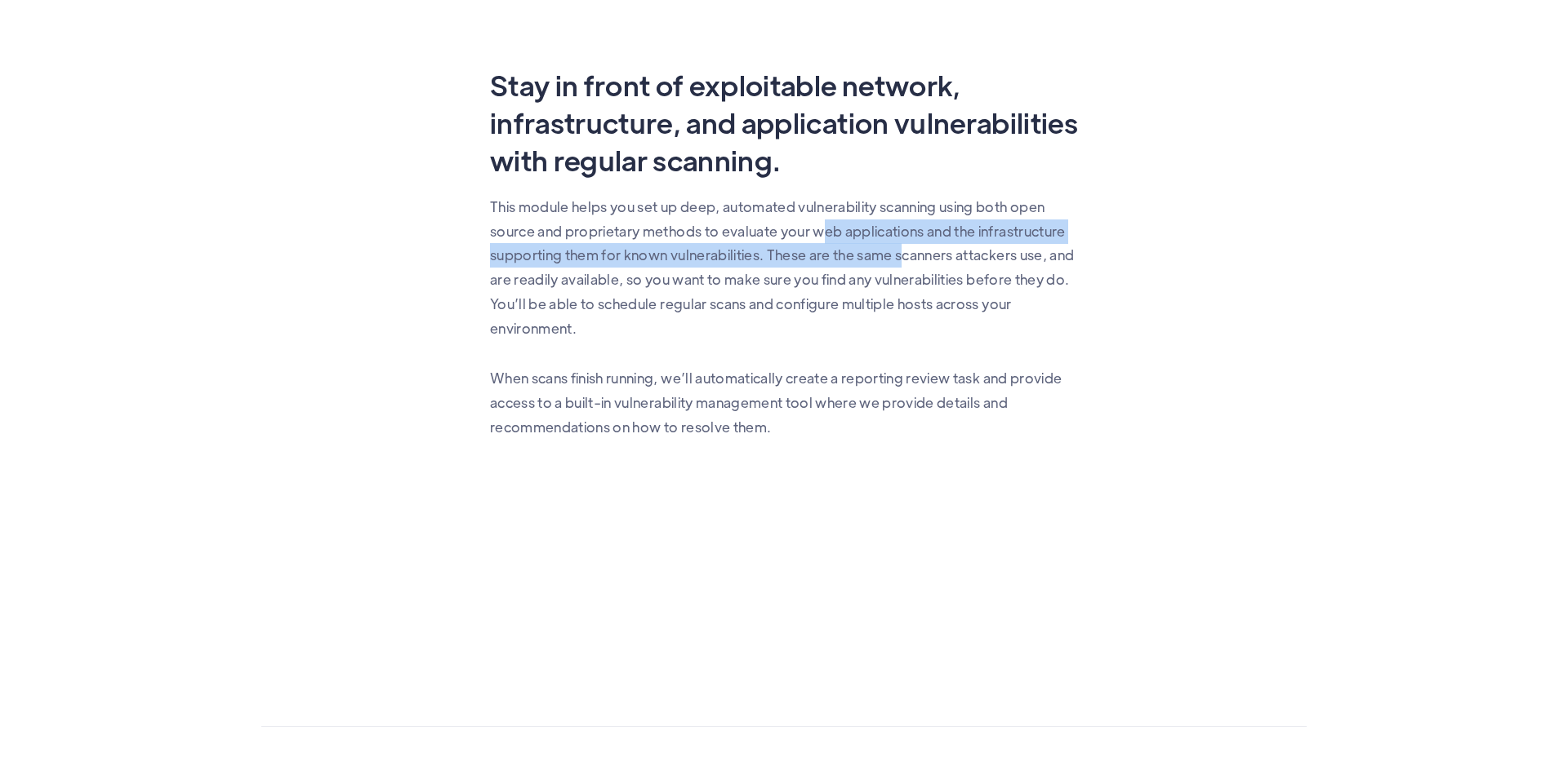
drag, startPoint x: 870, startPoint y: 237, endPoint x: 904, endPoint y: 266, distance: 44.7
click at [904, 266] on p "This module helps you set up deep, automated vulnerability scanning using both …" at bounding box center [784, 268] width 587 height 146
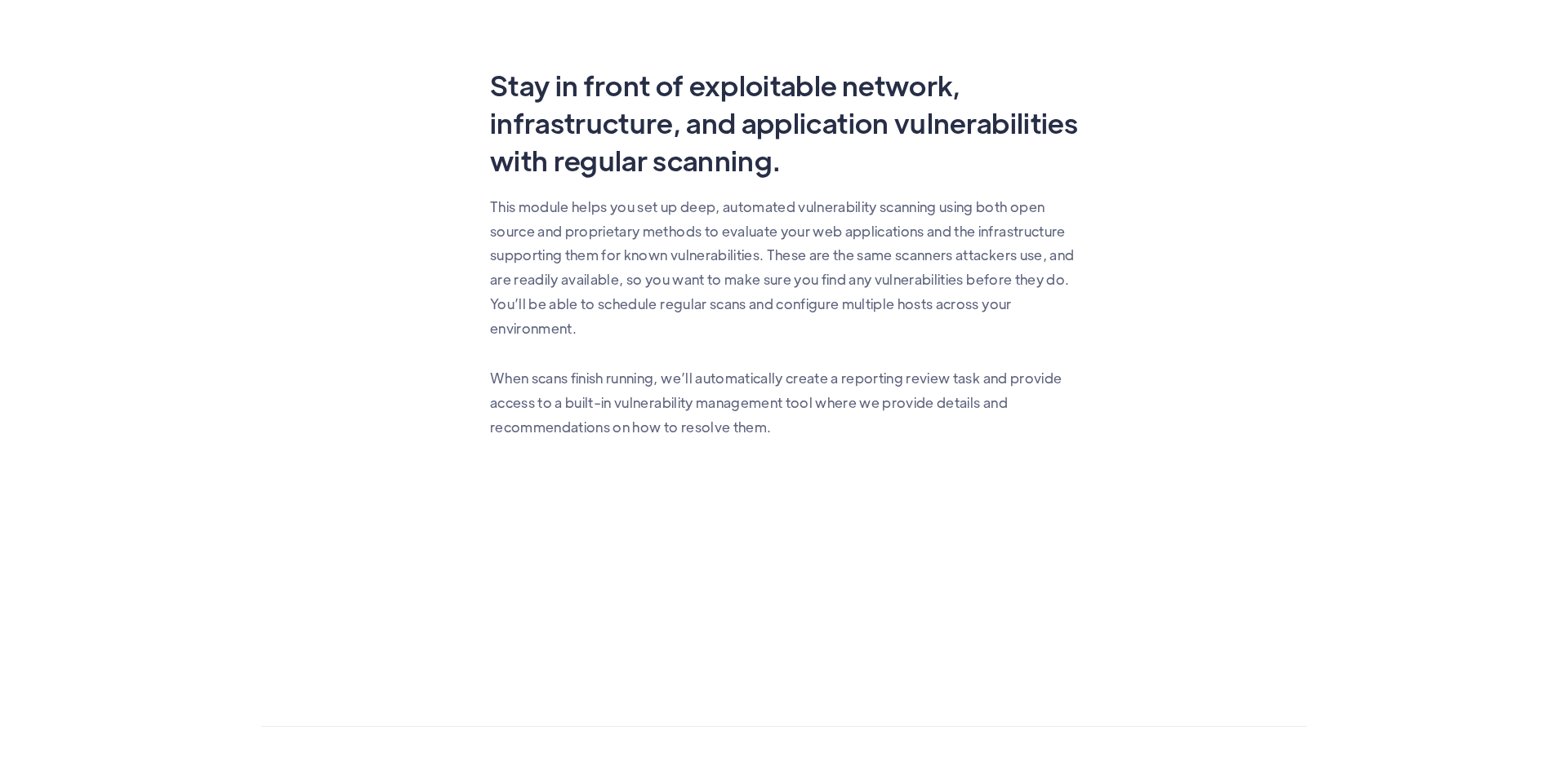
drag, startPoint x: 914, startPoint y: 286, endPoint x: 856, endPoint y: 275, distance: 59.0
click at [913, 287] on p "This module helps you set up deep, automated vulnerability scanning using both …" at bounding box center [784, 268] width 587 height 146
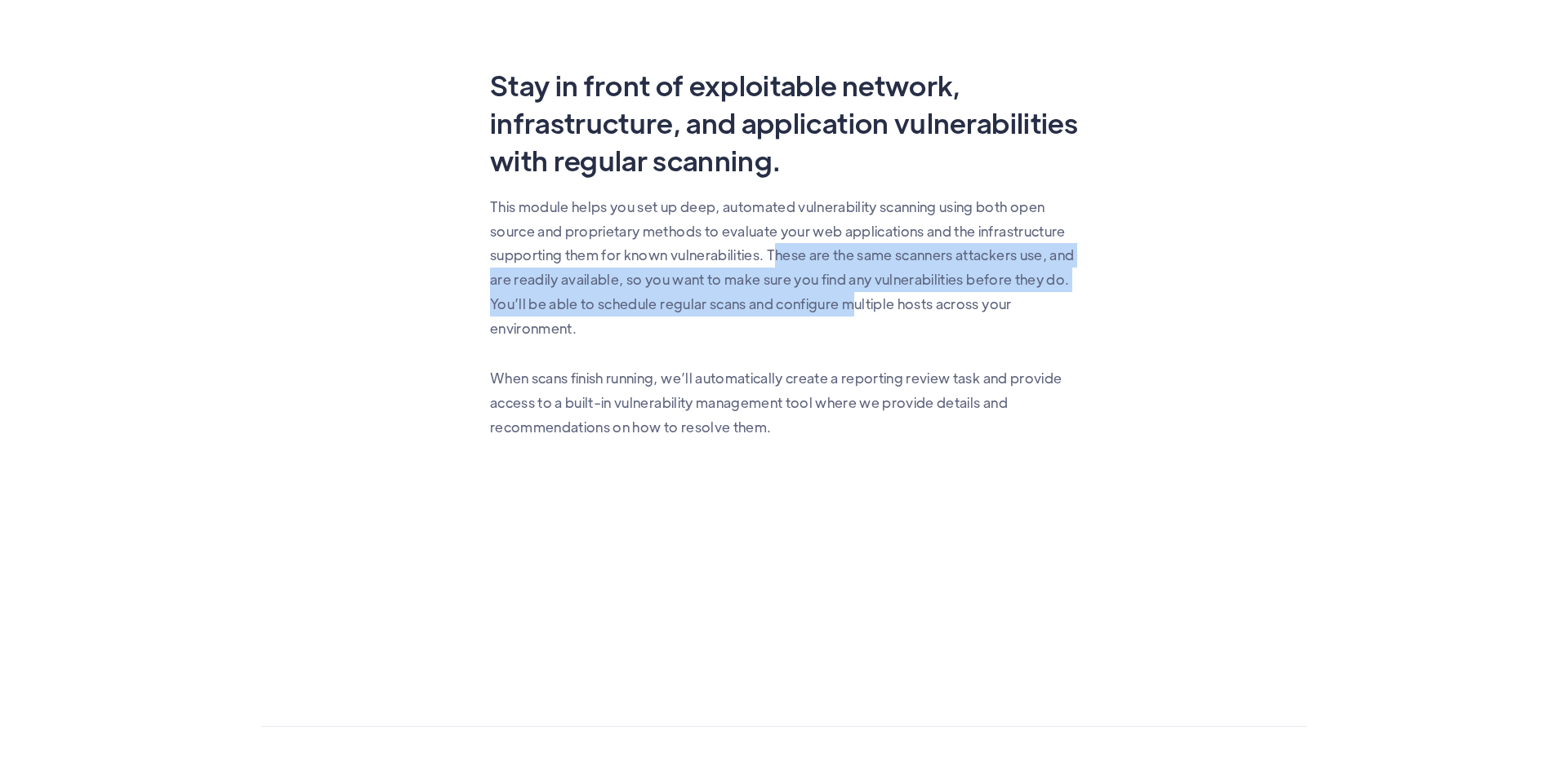
drag, startPoint x: 778, startPoint y: 251, endPoint x: 850, endPoint y: 302, distance: 88.2
click at [850, 302] on p "This module helps you set up deep, automated vulnerability scanning using both …" at bounding box center [784, 268] width 587 height 146
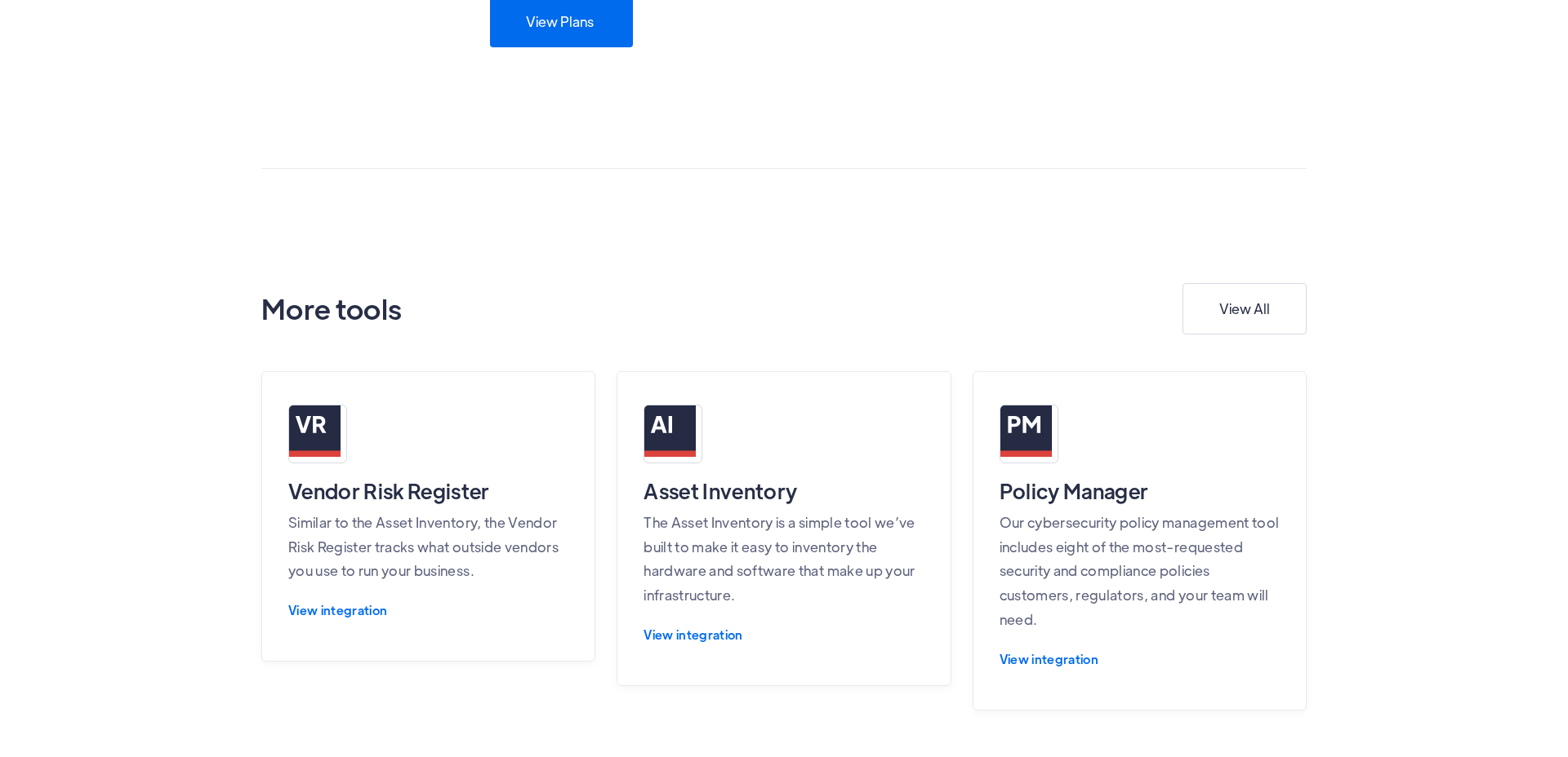
scroll to position [1116, 0]
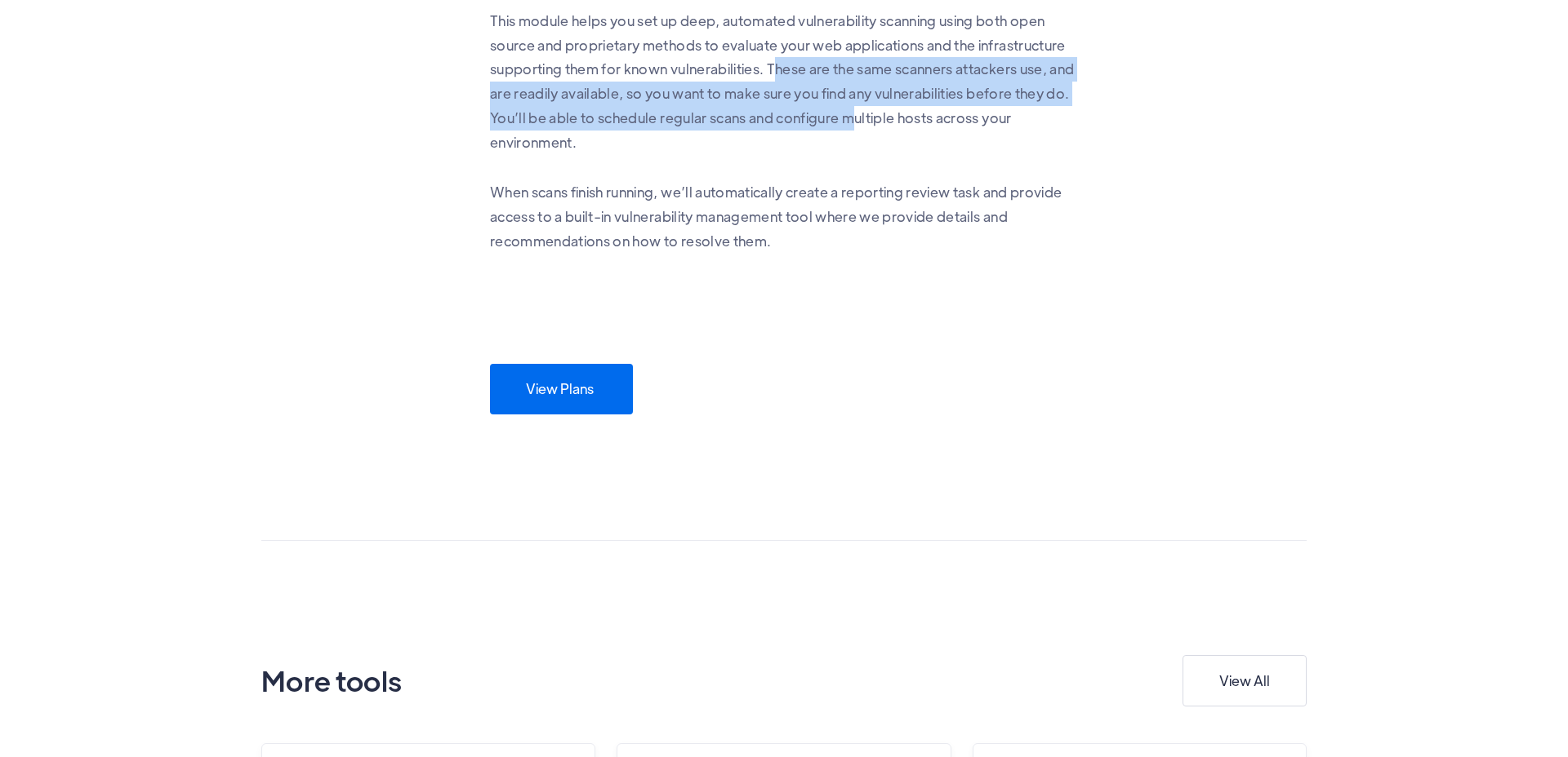
click at [565, 399] on link "View Plans" at bounding box center [561, 389] width 143 height 50
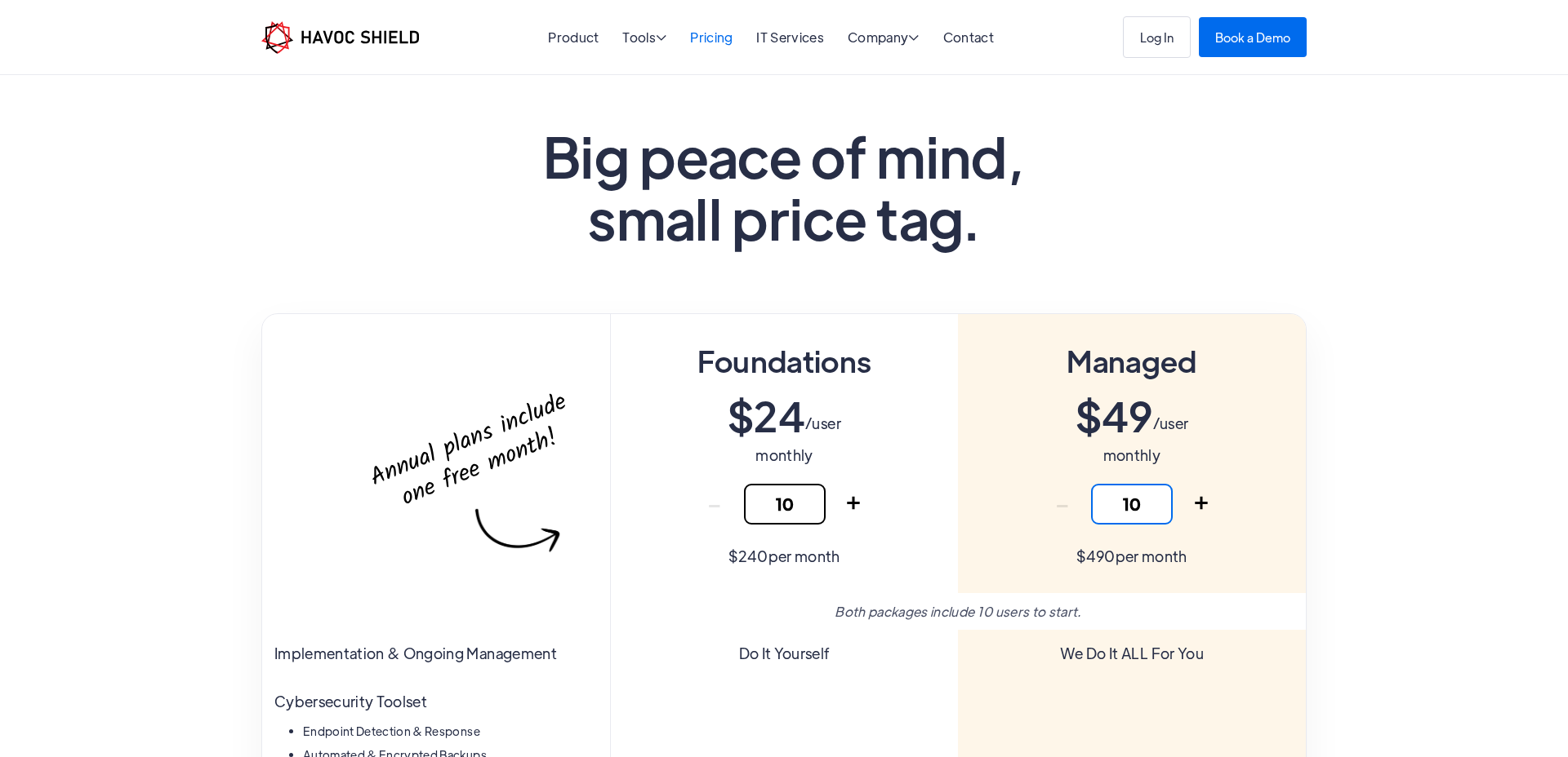
click at [1145, 500] on input "10" at bounding box center [1131, 504] width 82 height 41
click at [1273, 446] on div "Managed $ 49 /user monthly - 10 + Thank you! Your submission has been received!…" at bounding box center [1131, 454] width 347 height 279
click at [1189, 504] on link "+" at bounding box center [1201, 504] width 41 height 41
type input "11"
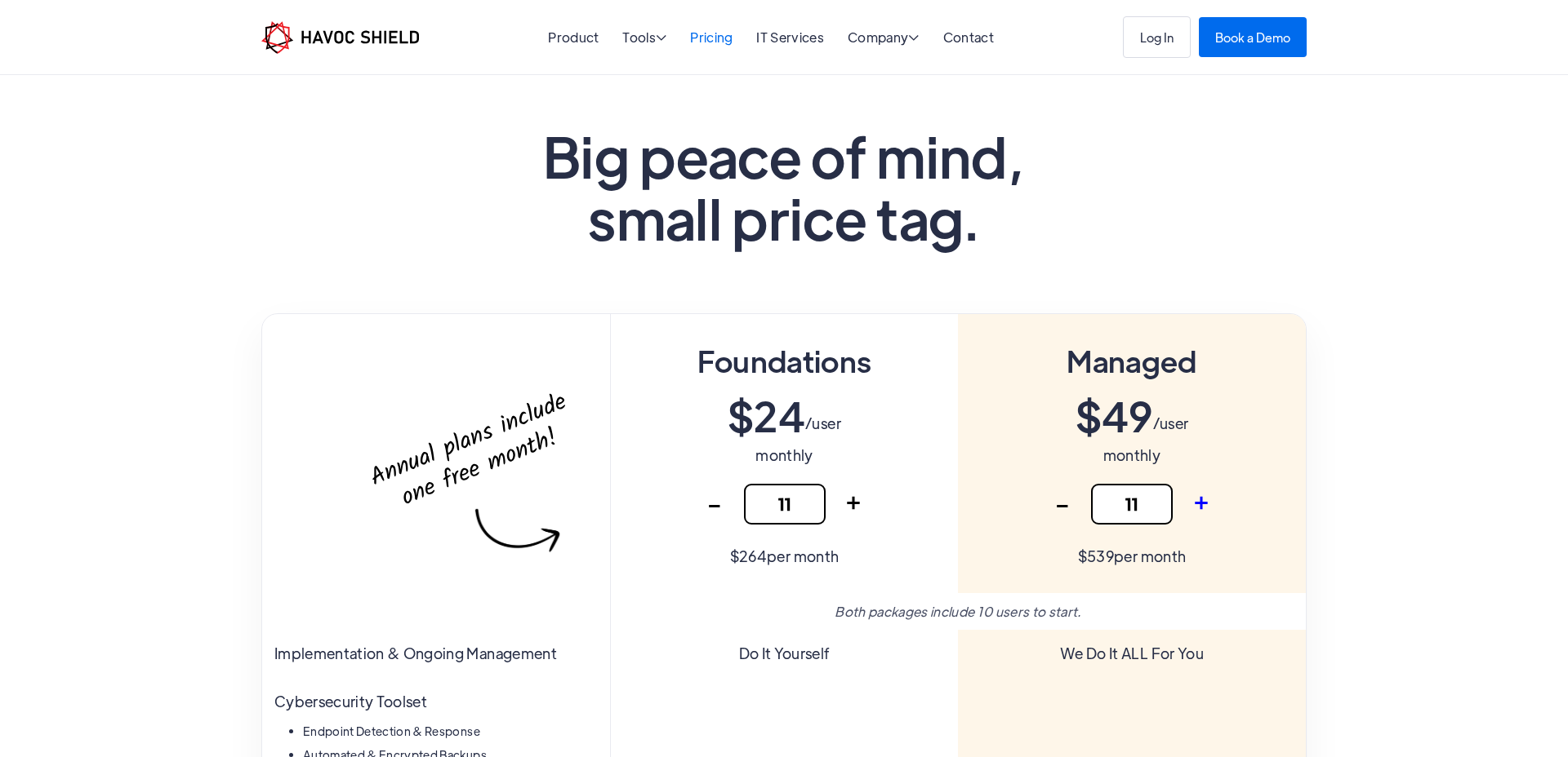
click at [1199, 503] on link "+" at bounding box center [1201, 504] width 41 height 41
type input "12"
click at [1199, 504] on link "+" at bounding box center [1201, 504] width 41 height 41
type input "13"
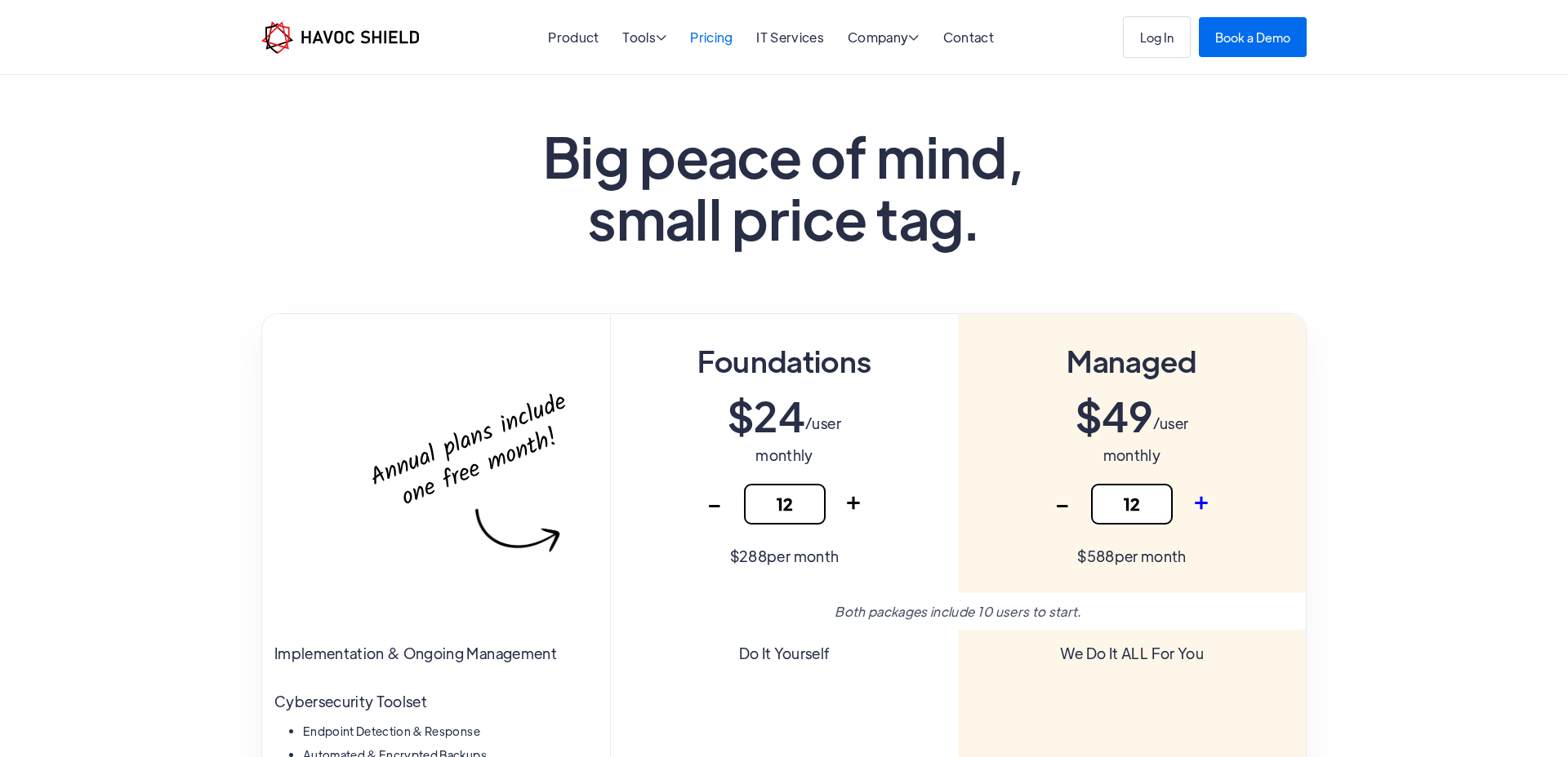
type input "13"
click at [1072, 509] on link "-" at bounding box center [1062, 504] width 41 height 41
type input "12"
click at [1071, 509] on link "-" at bounding box center [1062, 504] width 41 height 41
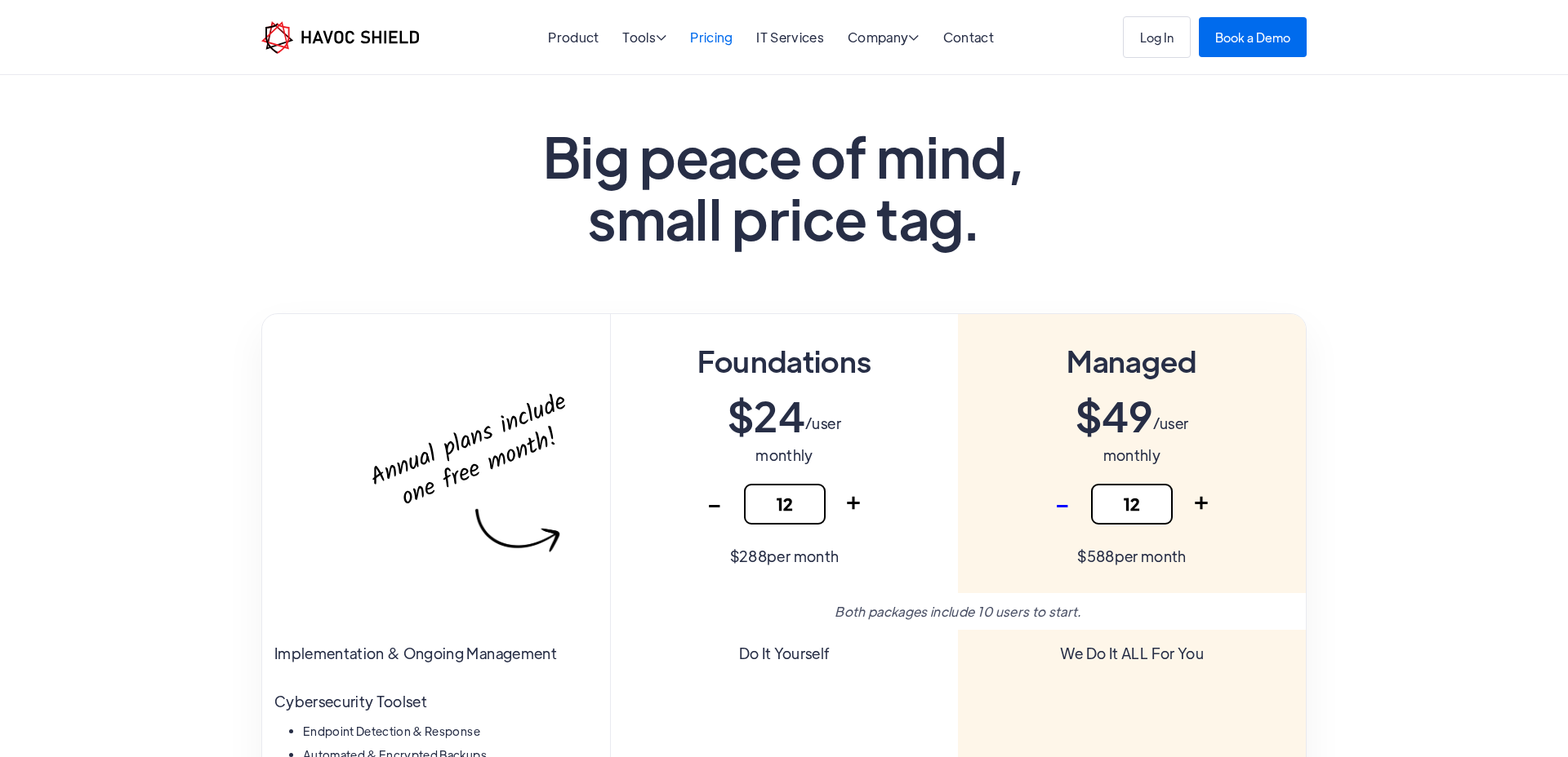
type input "11"
click at [1071, 509] on link "-" at bounding box center [1062, 504] width 41 height 41
type input "10"
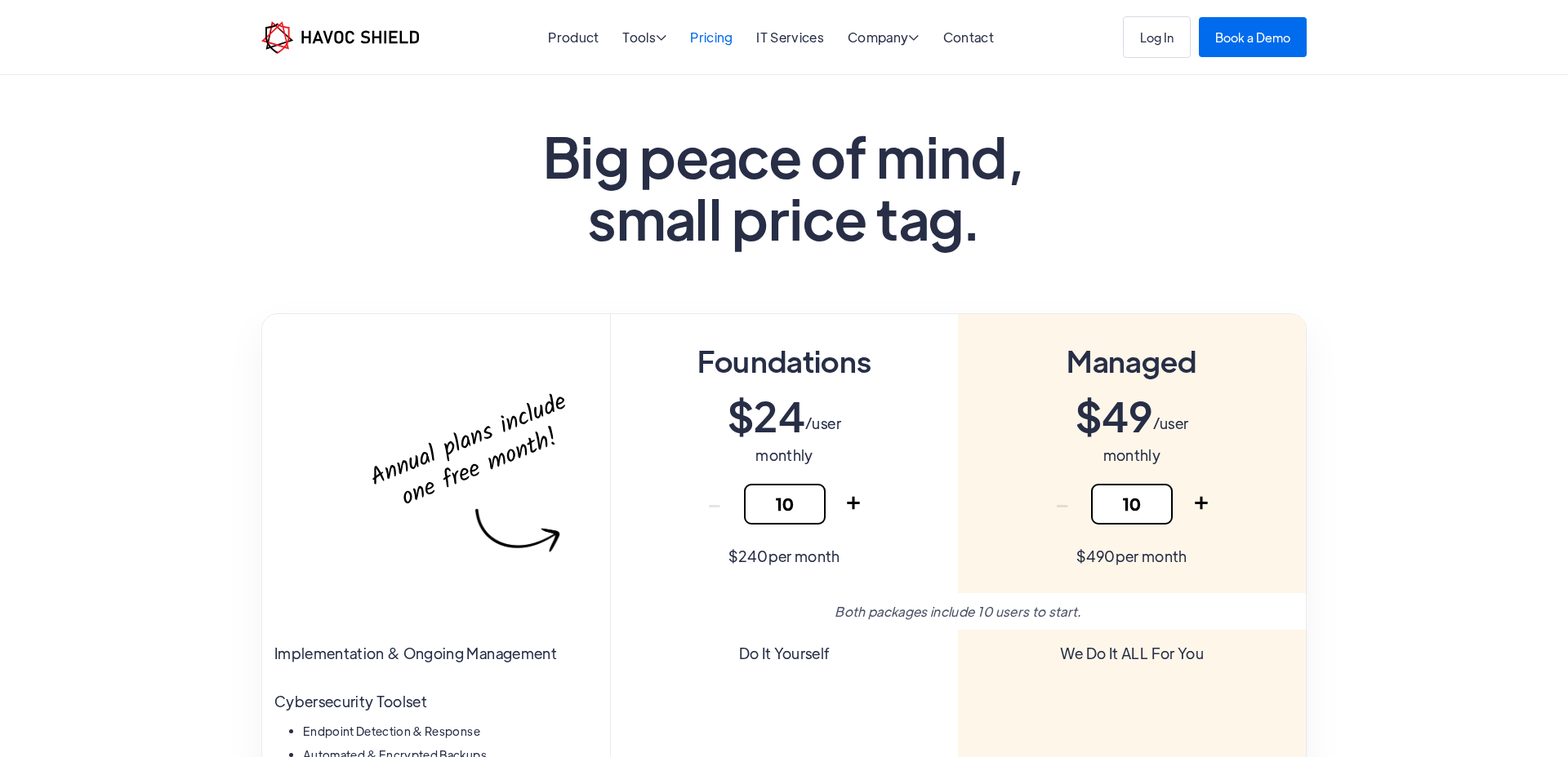
drag, startPoint x: 1332, startPoint y: 419, endPoint x: 1325, endPoint y: 425, distance: 9.2
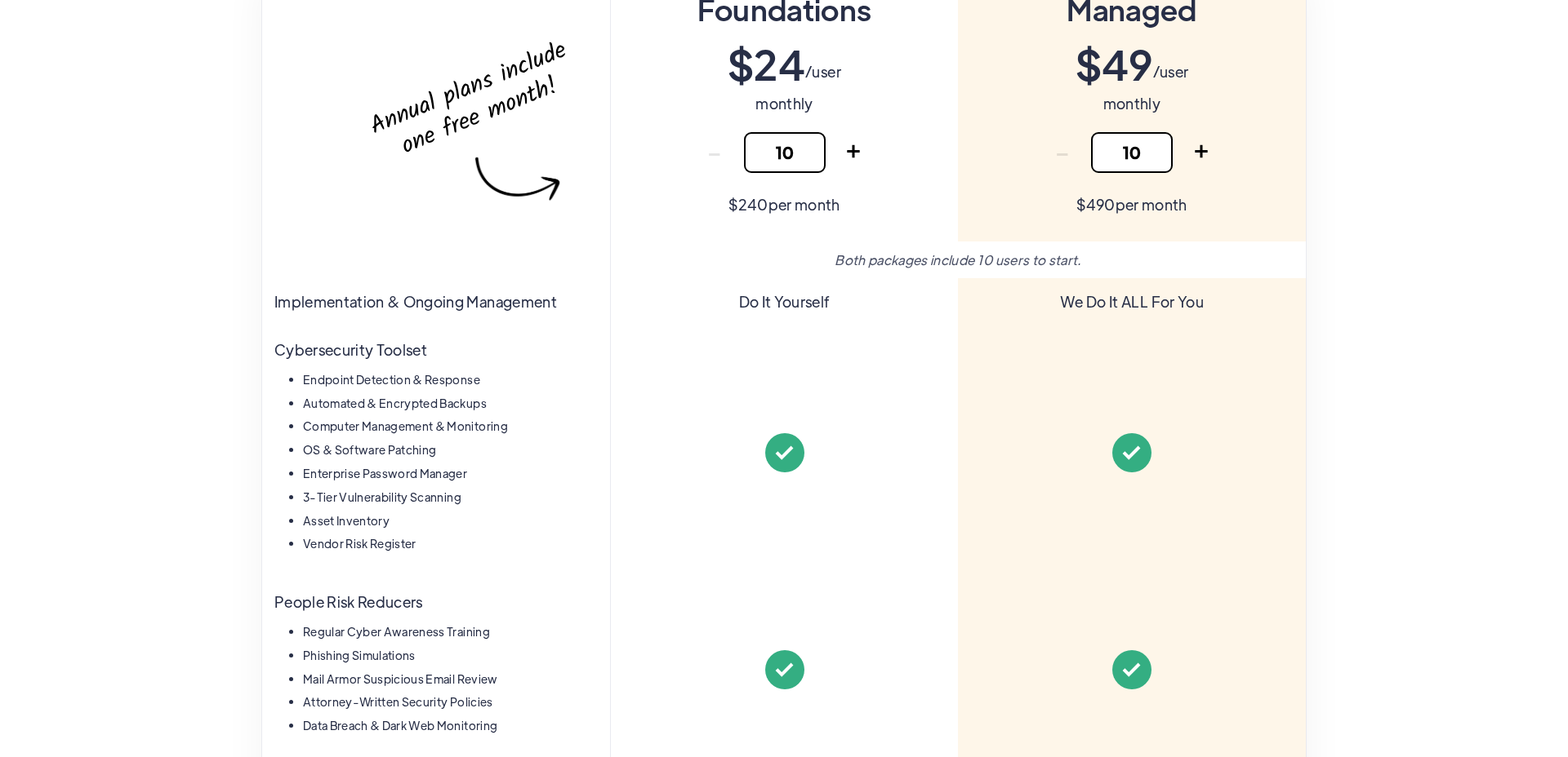
scroll to position [372, 0]
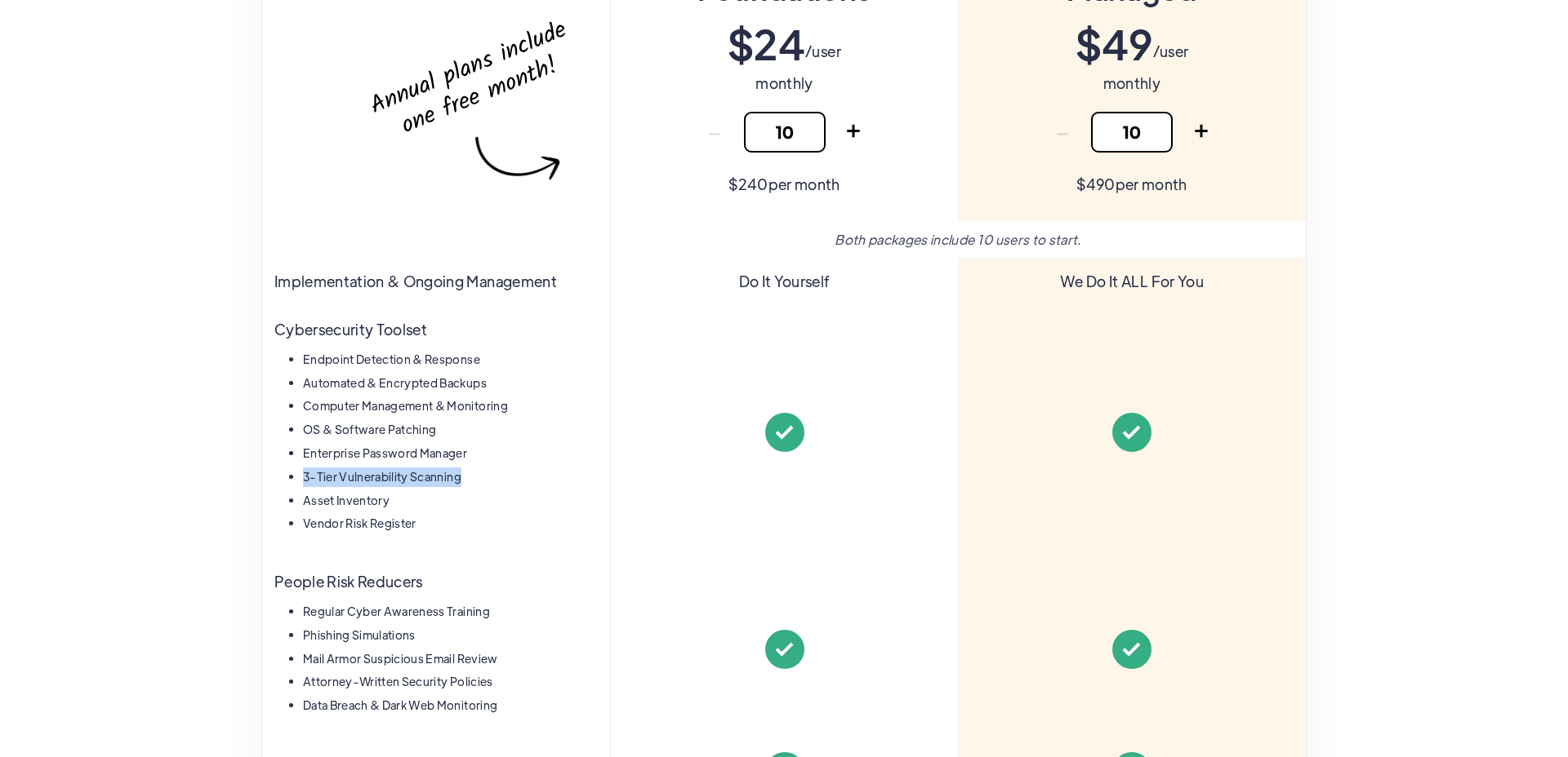
drag, startPoint x: 310, startPoint y: 477, endPoint x: 472, endPoint y: 474, distance: 162.0
click at [472, 474] on li "3-Tier Vulnerability Scanning" at bounding box center [450, 477] width 295 height 19
click at [473, 474] on li "3-Tier Vulnerability Scanning" at bounding box center [450, 477] width 295 height 19
drag, startPoint x: 299, startPoint y: 477, endPoint x: 480, endPoint y: 466, distance: 181.3
click at [480, 466] on ul "Endpoint Detection & Response Automated & Encrypted Backups Computer Management…" at bounding box center [436, 444] width 323 height 188
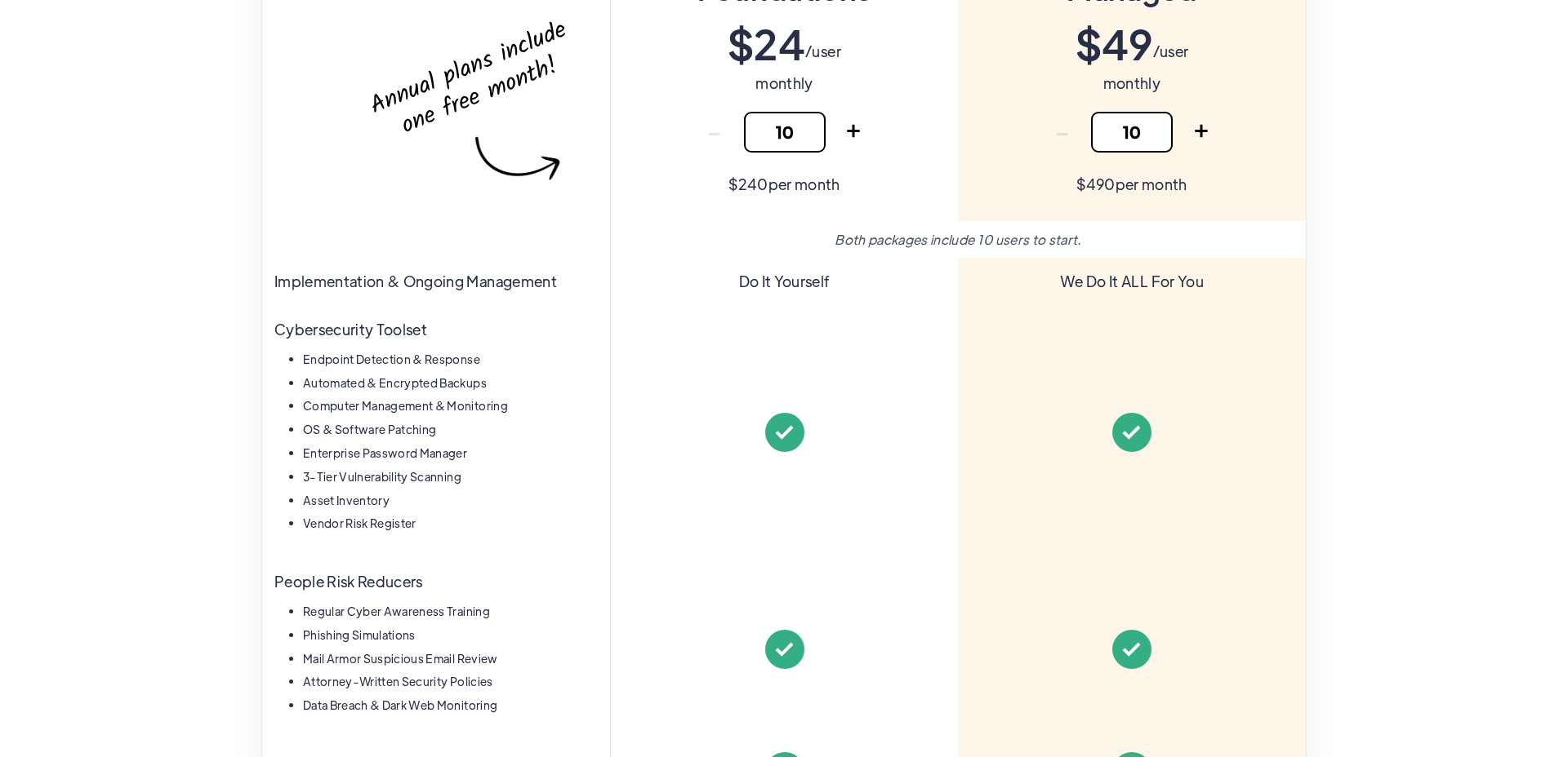
scroll to position [558, 0]
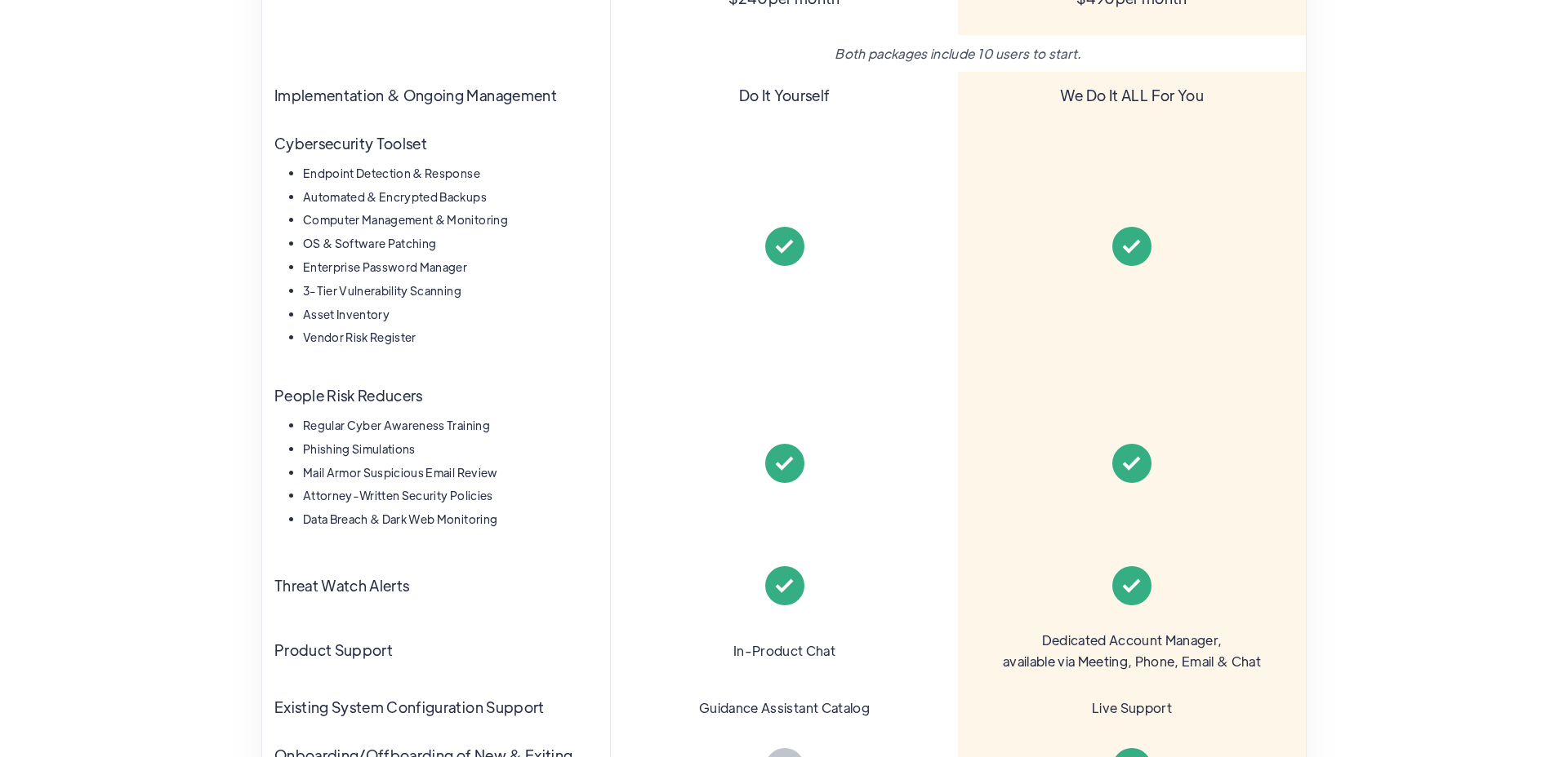
drag, startPoint x: 331, startPoint y: 433, endPoint x: 549, endPoint y: 412, distance: 219.0
click at [549, 412] on div "People Risk Reducers Regular Cyber Awareness Training Phishing Simulations Mail…" at bounding box center [435, 462] width 347 height 182
click at [516, 425] on li "Regular Cyber Awareness Training" at bounding box center [450, 426] width 295 height 19
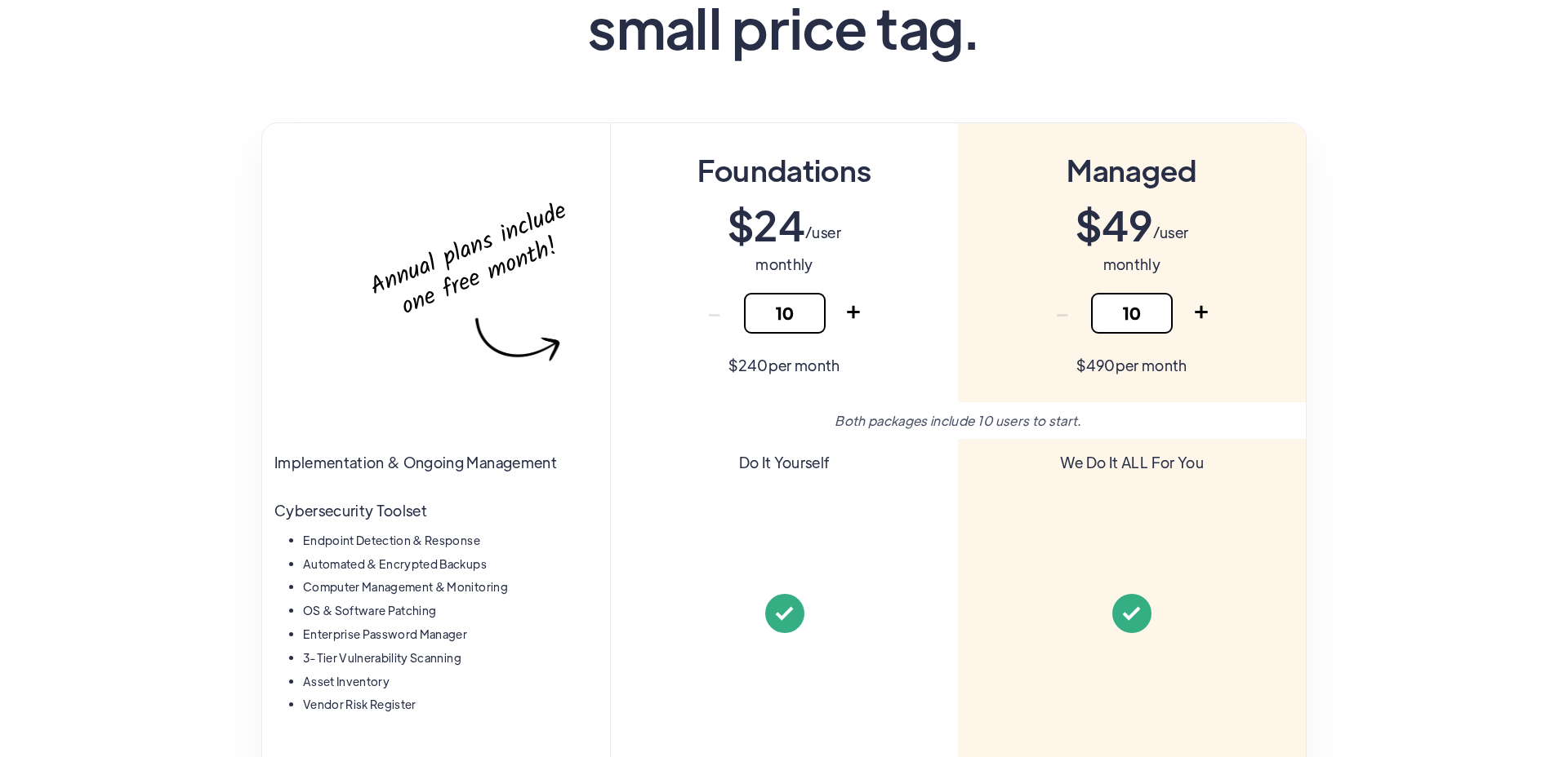
scroll to position [186, 0]
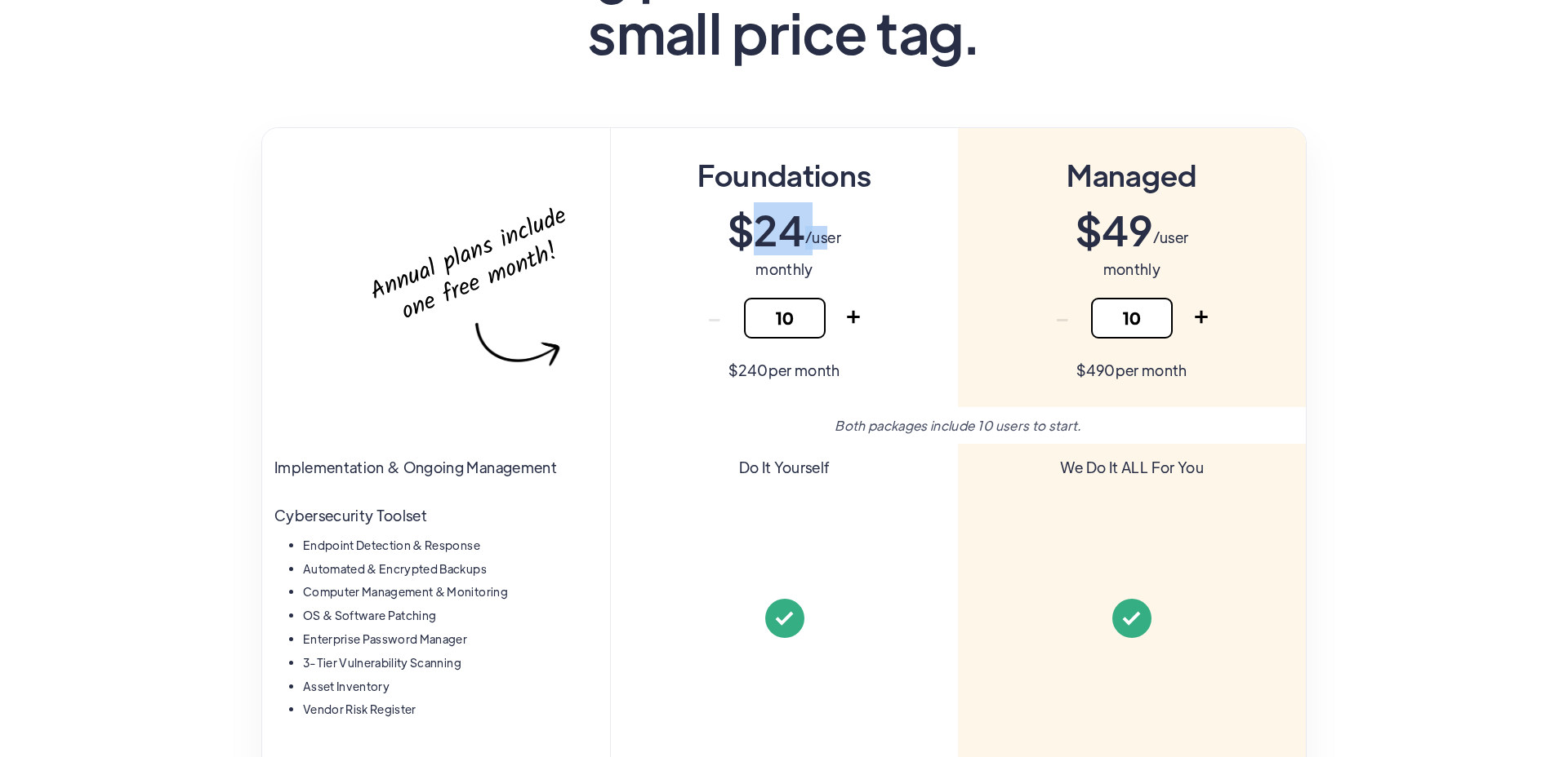
drag, startPoint x: 764, startPoint y: 232, endPoint x: 817, endPoint y: 232, distance: 53.0
click at [817, 232] on div "$ 24 /user" at bounding box center [784, 229] width 113 height 41
click at [863, 230] on div "Foundations $ 24 /user monthly - 10 + Thank you! Your submission has been recei…" at bounding box center [784, 268] width 347 height 279
